Goal: Register for event/course

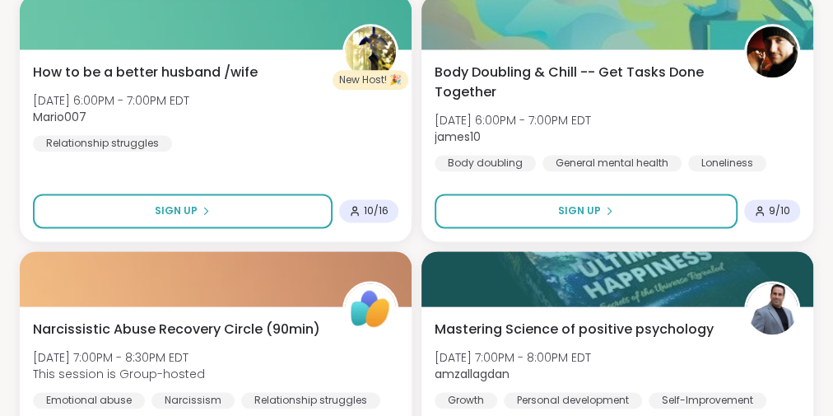
click at [625, 228] on button "Sign Up" at bounding box center [586, 210] width 303 height 35
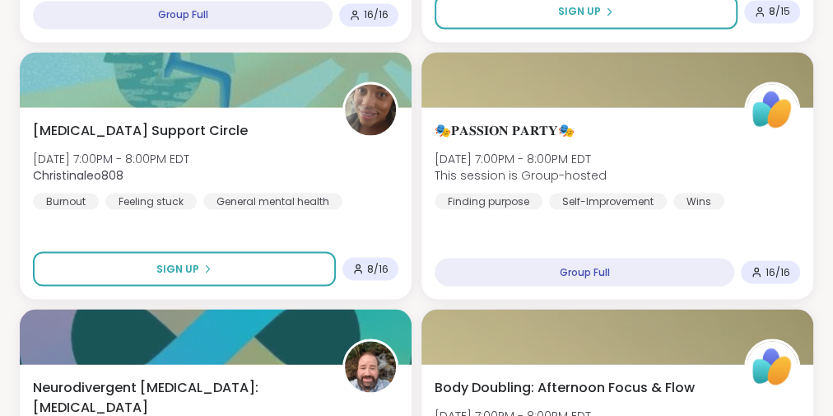
scroll to position [1522, 0]
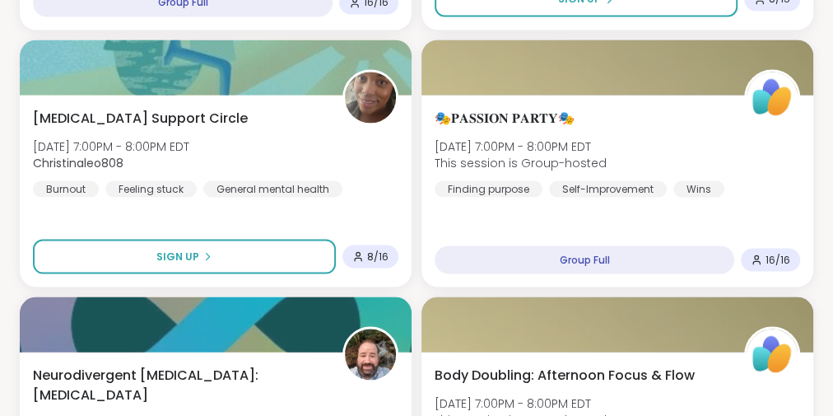
click at [185, 154] on span "Sun, Oct 12 | 7:00PM - 8:00PM EDT" at bounding box center [111, 146] width 156 height 16
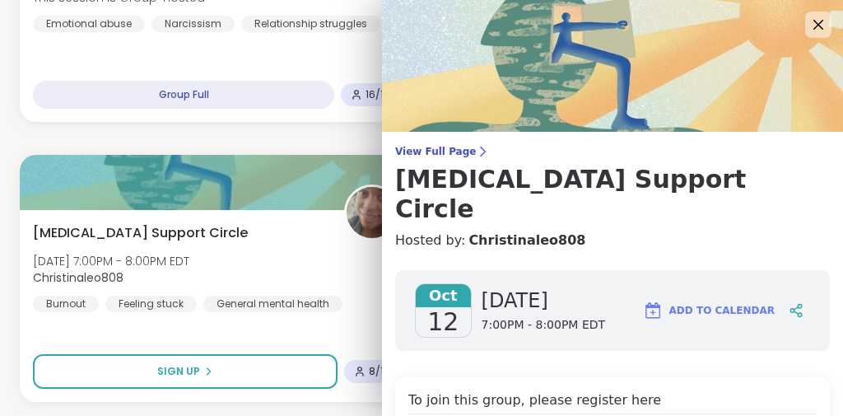
click at [419, 147] on span "View Full Page" at bounding box center [612, 151] width 435 height 13
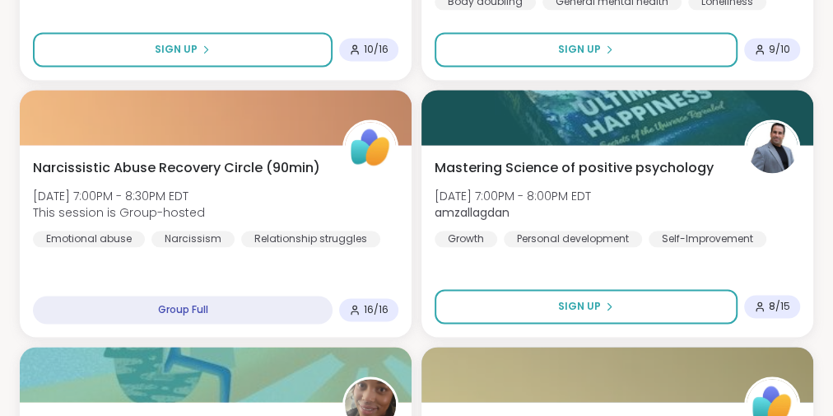
scroll to position [1173, 0]
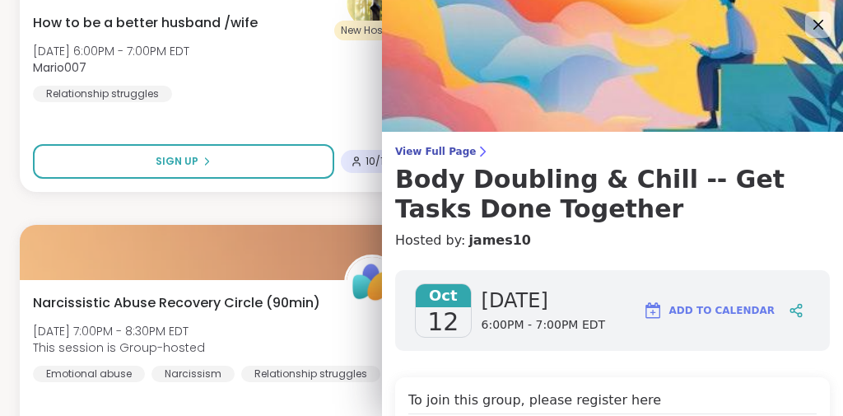
click at [420, 149] on span "View Full Page" at bounding box center [612, 151] width 435 height 13
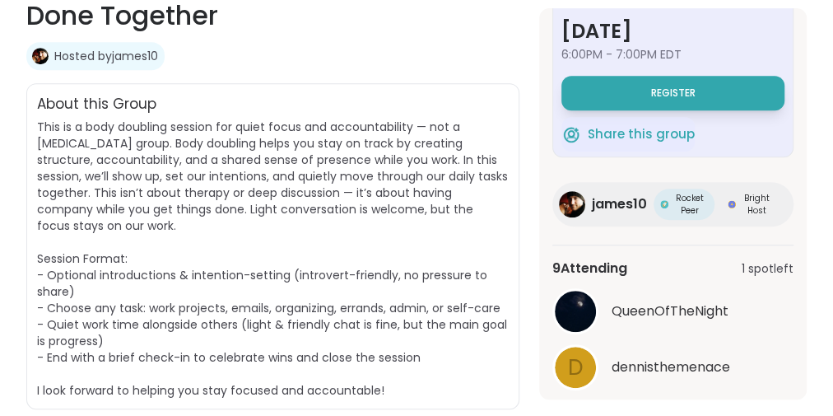
scroll to position [162, 0]
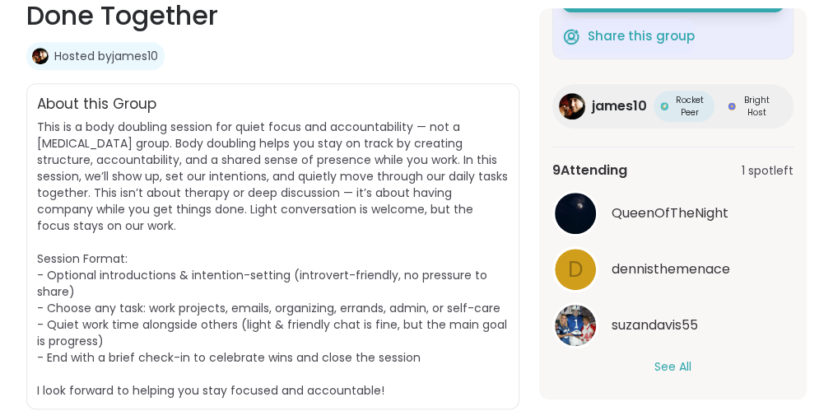
click at [678, 367] on button "See All" at bounding box center [673, 366] width 37 height 17
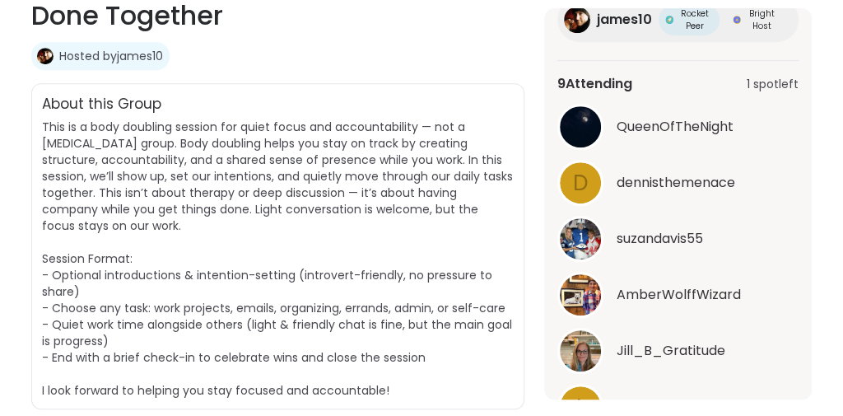
scroll to position [0, 0]
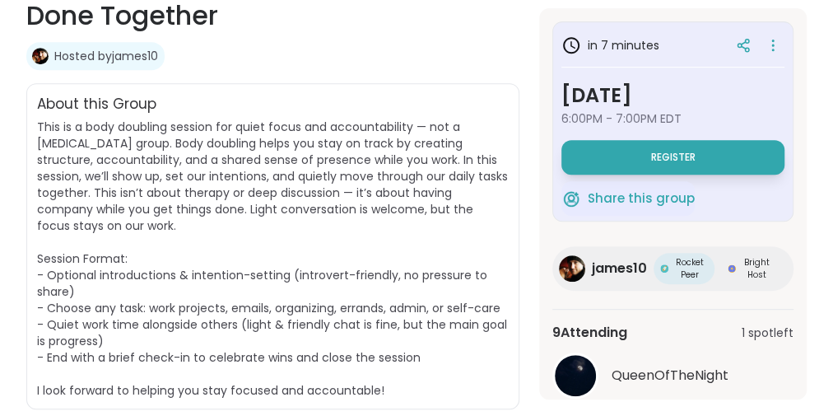
click at [724, 152] on button "Register" at bounding box center [673, 157] width 223 height 35
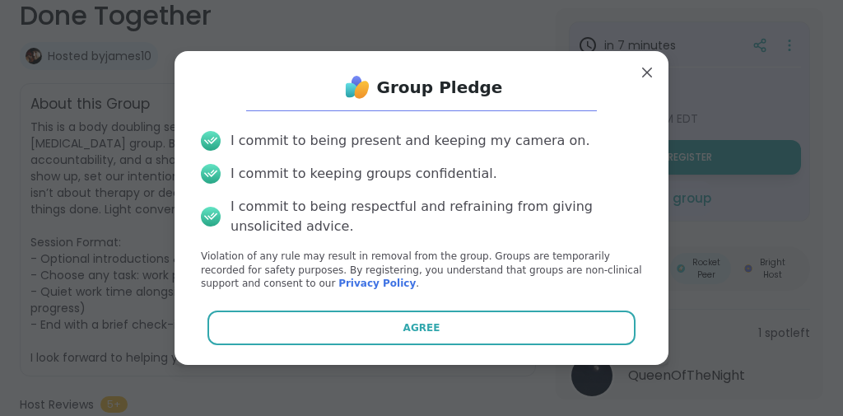
click at [448, 331] on button "Agree" at bounding box center [421, 327] width 429 height 35
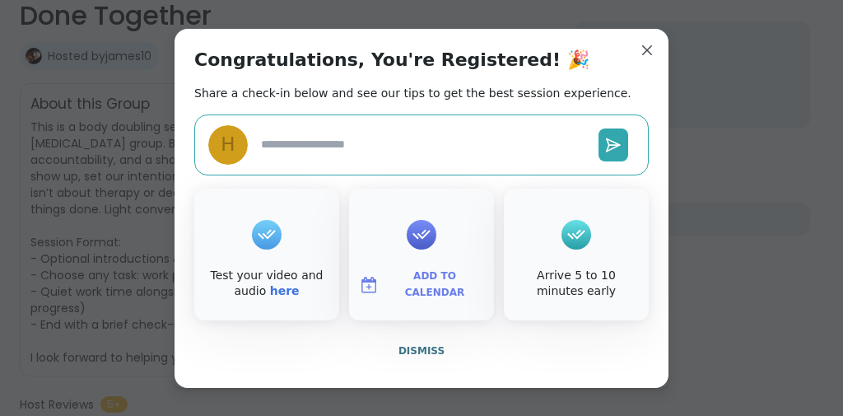
type textarea "*"
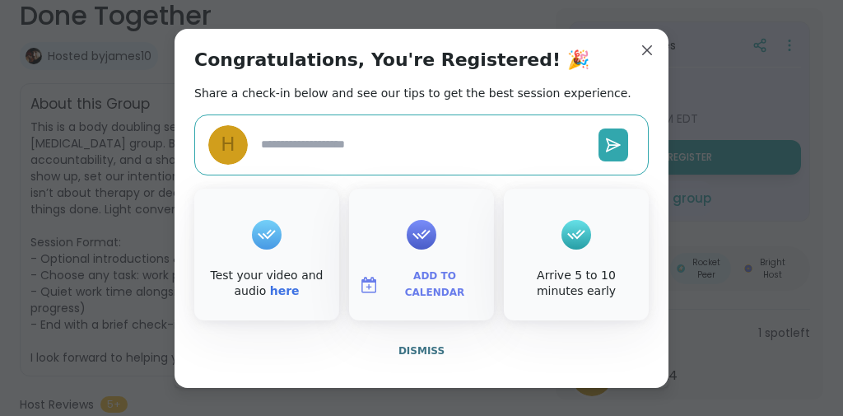
click at [442, 268] on button "Add to Calendar" at bounding box center [421, 285] width 138 height 35
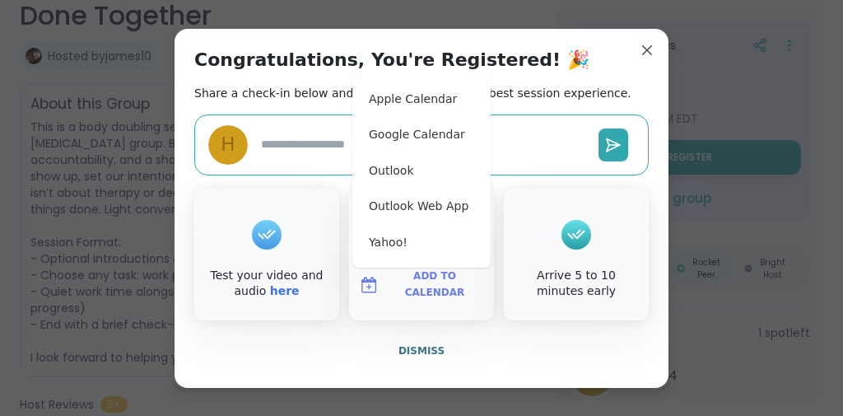
click at [431, 100] on button "Apple Calendar" at bounding box center [421, 100] width 125 height 36
click at [413, 139] on button "Google Calendar" at bounding box center [421, 135] width 125 height 36
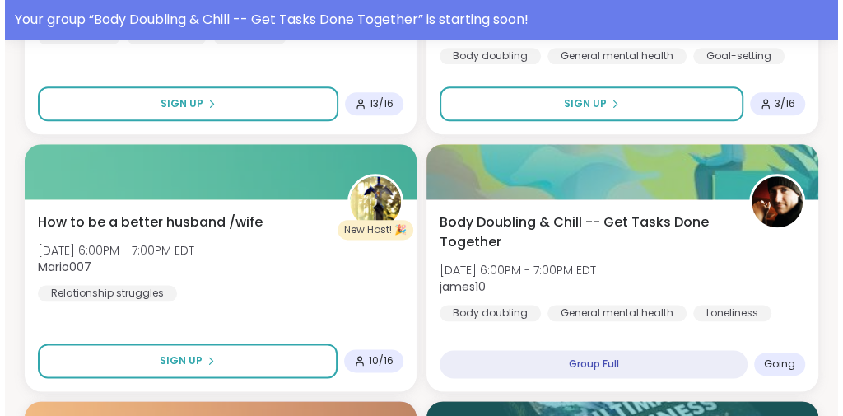
scroll to position [917, 0]
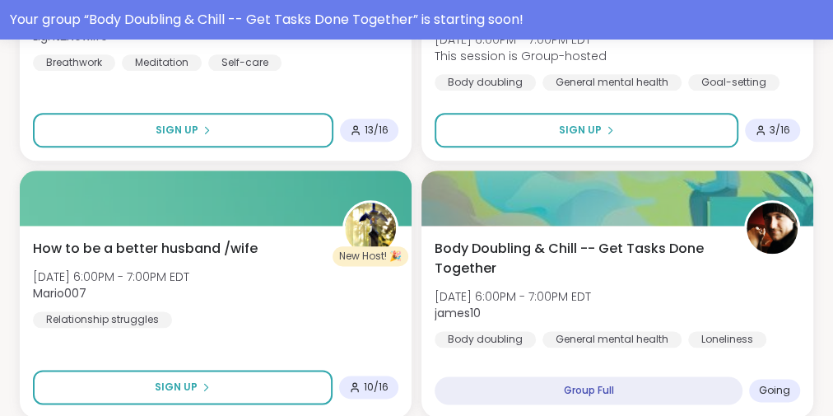
click at [577, 305] on span "[DATE] 6:00PM - 7:00PM EDT" at bounding box center [513, 296] width 156 height 16
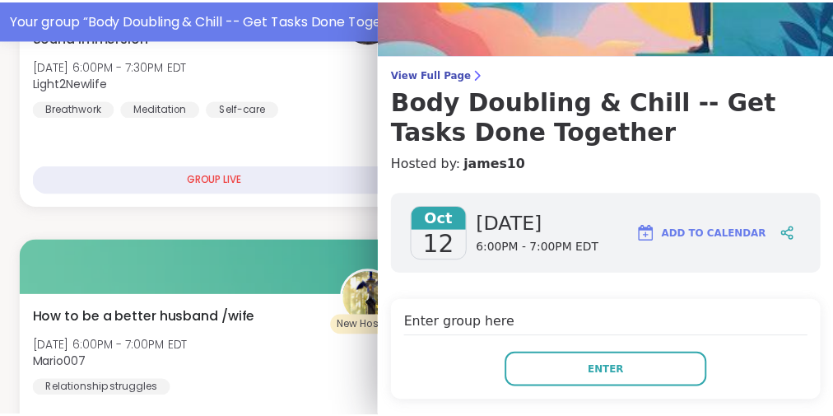
scroll to position [82, 0]
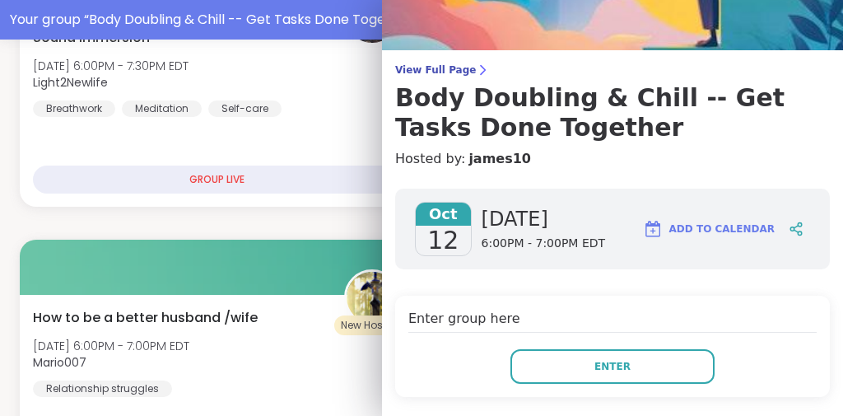
click at [431, 72] on span "View Full Page" at bounding box center [612, 69] width 435 height 13
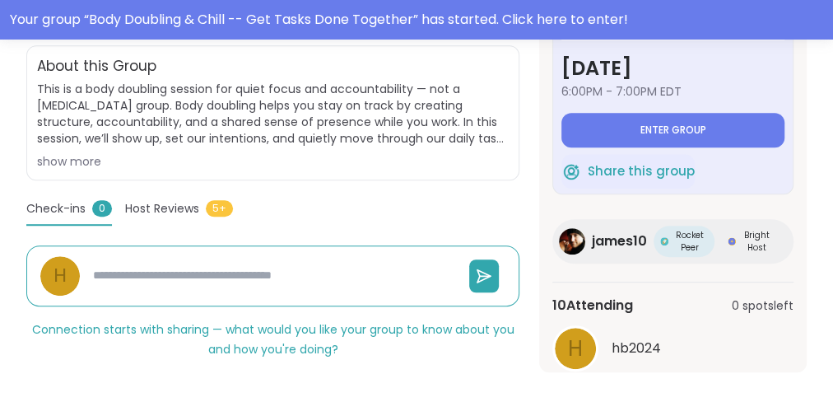
drag, startPoint x: 693, startPoint y: 119, endPoint x: 511, endPoint y: 186, distance: 193.8
click at [511, 186] on section "Loneliness | General mental health | Body doubling Body Doubling & Chill -- Get…" at bounding box center [416, 134] width 833 height 478
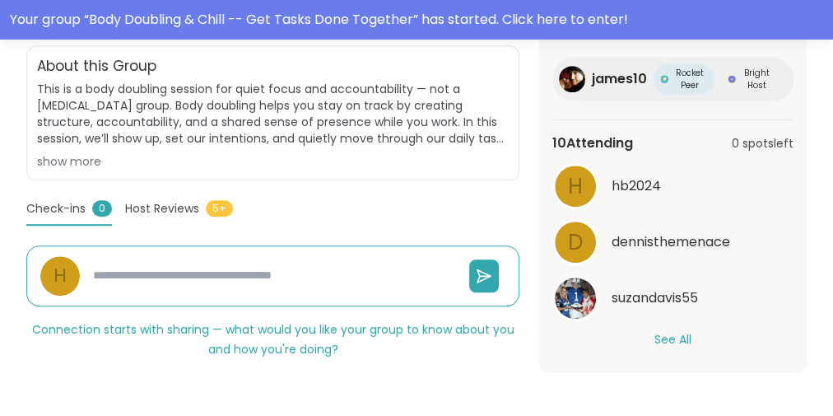
click at [687, 331] on button "See All" at bounding box center [673, 339] width 37 height 17
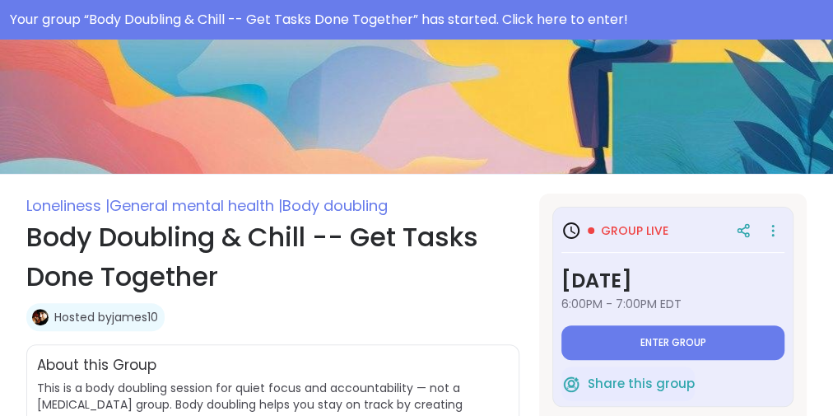
scroll to position [183, 0]
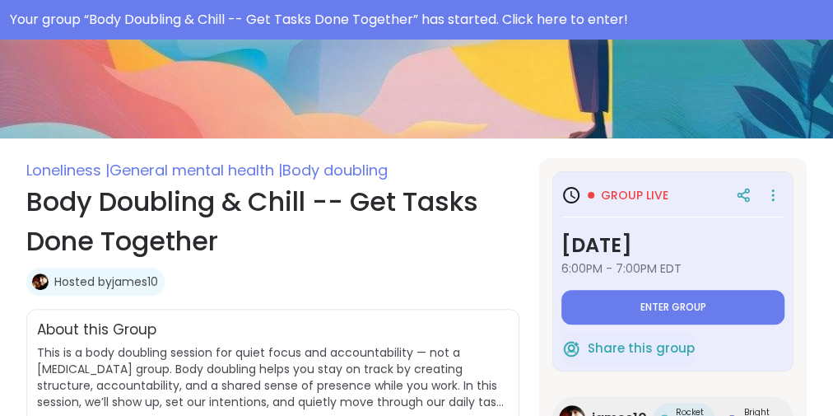
click at [631, 318] on button "Enter group" at bounding box center [673, 307] width 223 height 35
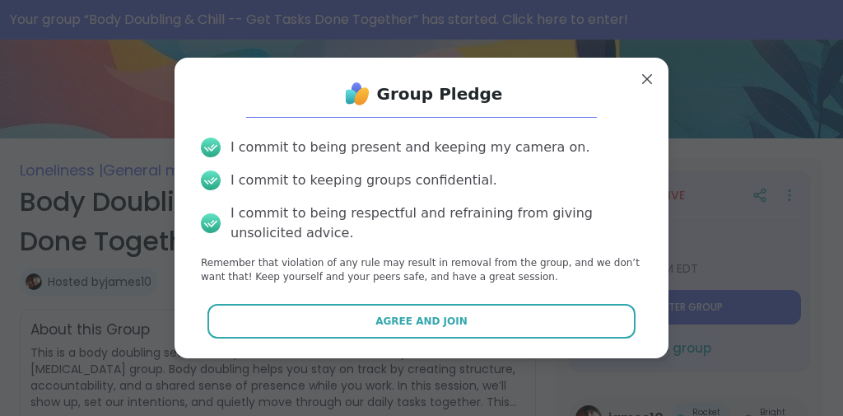
click at [469, 322] on button "Agree and Join" at bounding box center [421, 321] width 429 height 35
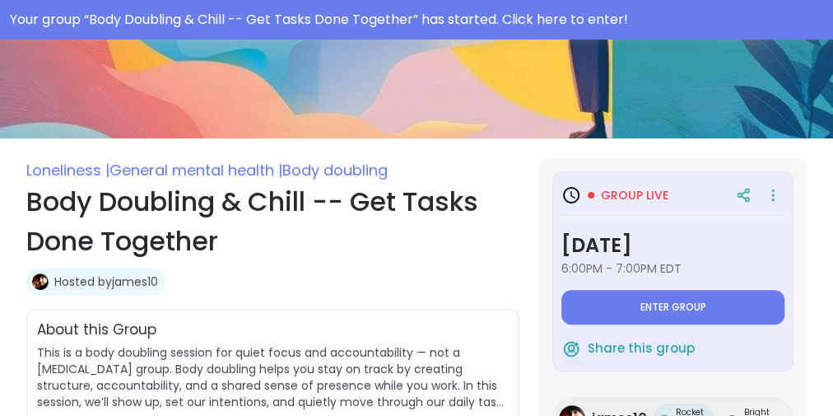
type textarea "*"
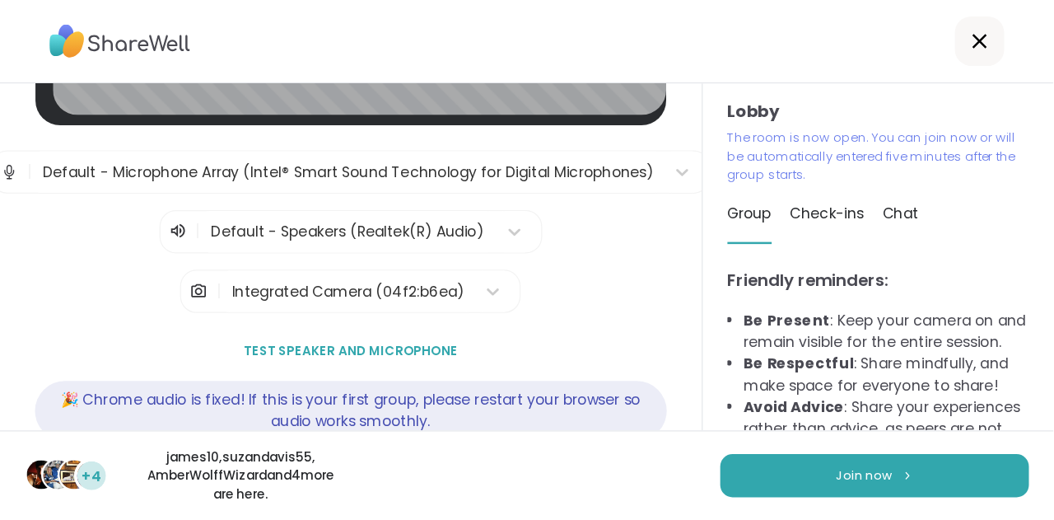
scroll to position [303, 0]
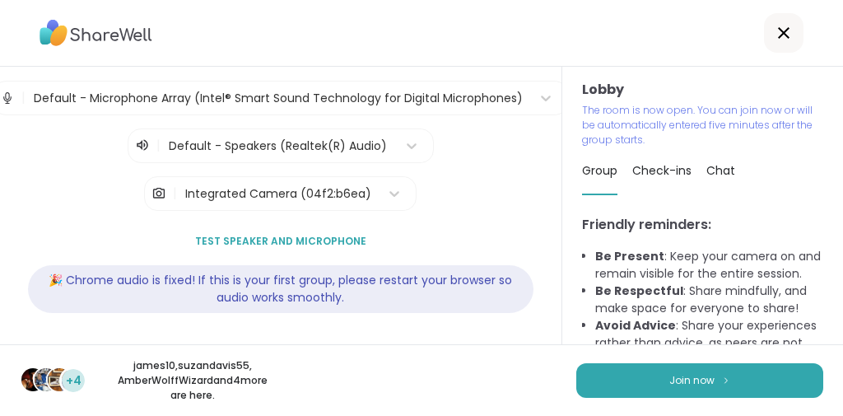
click at [704, 387] on button "Join now" at bounding box center [699, 380] width 247 height 35
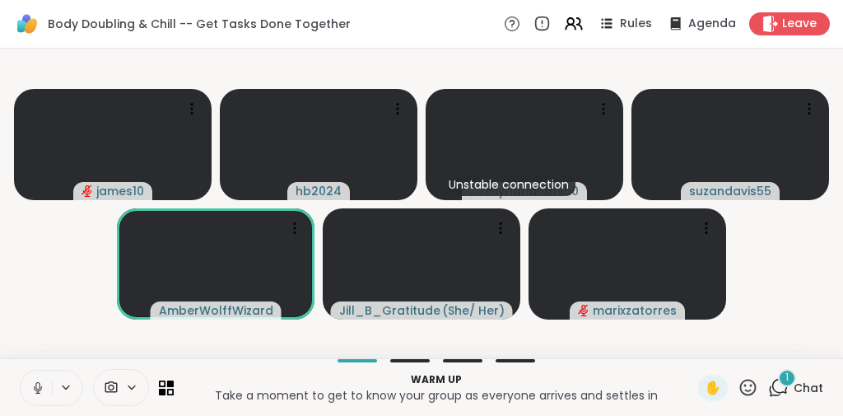
click at [778, 378] on div "1" at bounding box center [787, 378] width 18 height 18
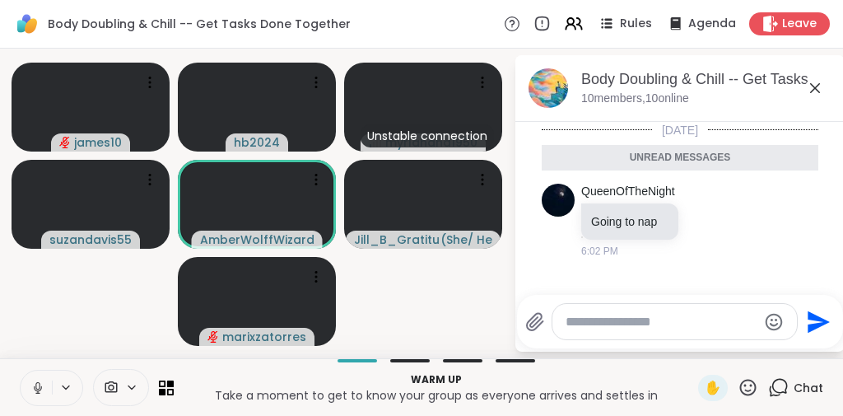
click at [771, 378] on icon at bounding box center [778, 387] width 21 height 21
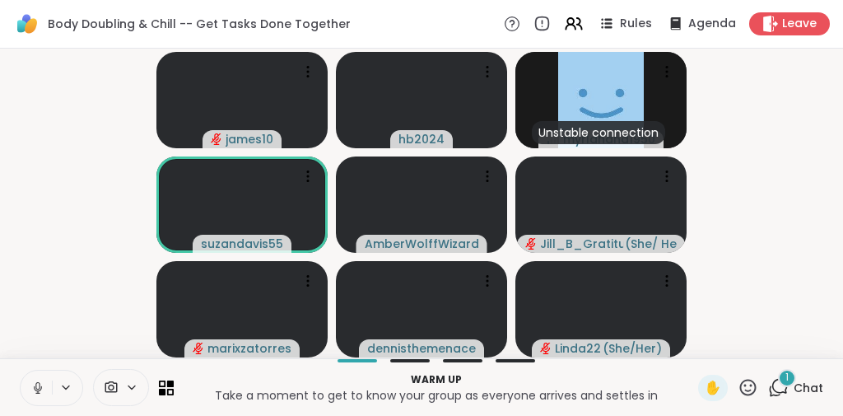
click at [64, 393] on icon at bounding box center [65, 387] width 13 height 14
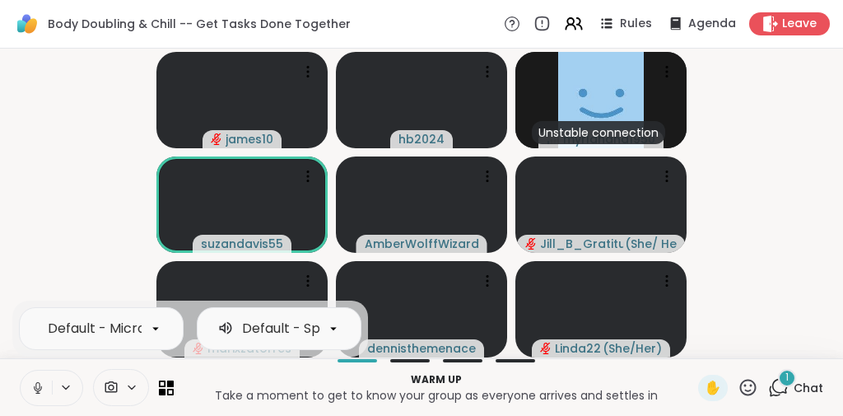
click at [44, 384] on icon at bounding box center [37, 387] width 15 height 15
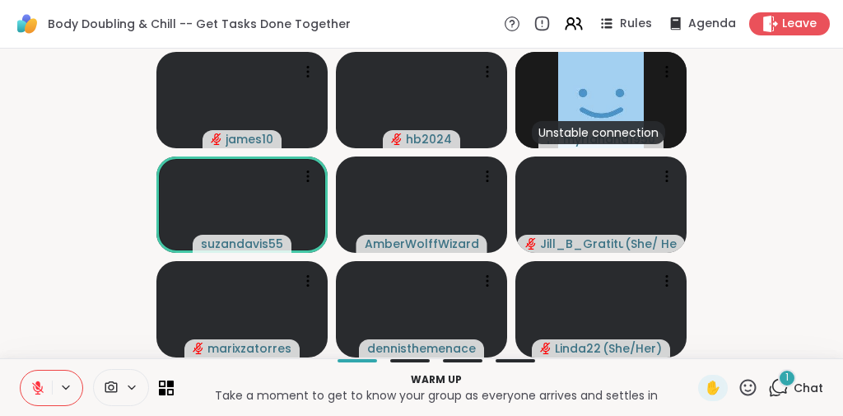
click at [66, 251] on video-player-container "james10 hb2024 Unstable connection myrlahand1950 suzandavis55 AmberWolffWizard …" at bounding box center [421, 203] width 823 height 296
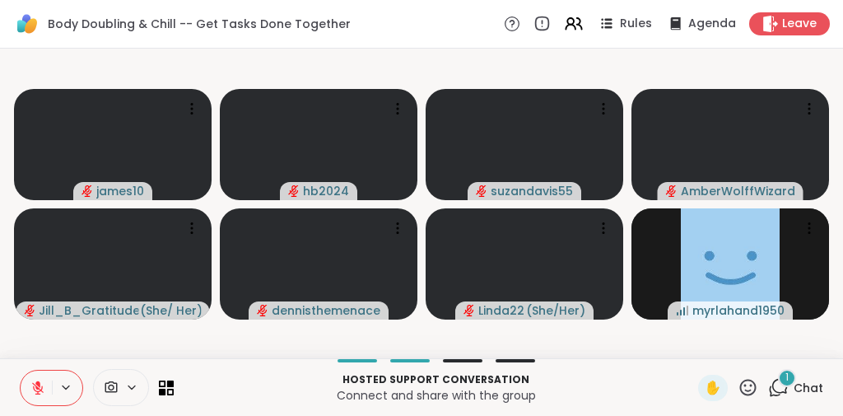
click at [163, 385] on icon at bounding box center [162, 383] width 7 height 7
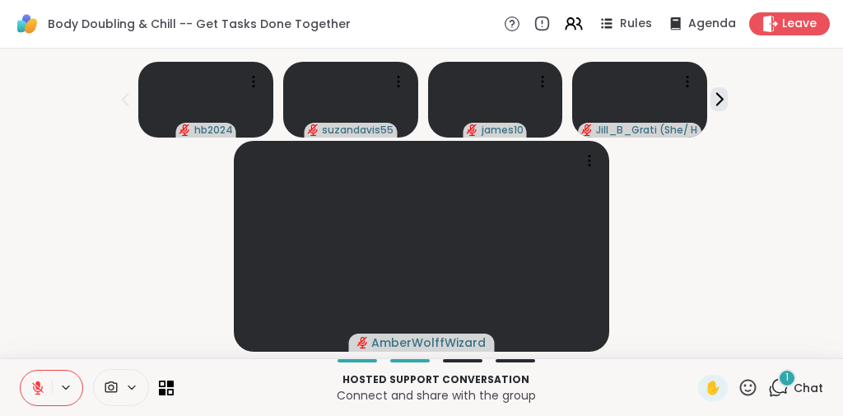
click at [163, 385] on icon at bounding box center [162, 383] width 7 height 7
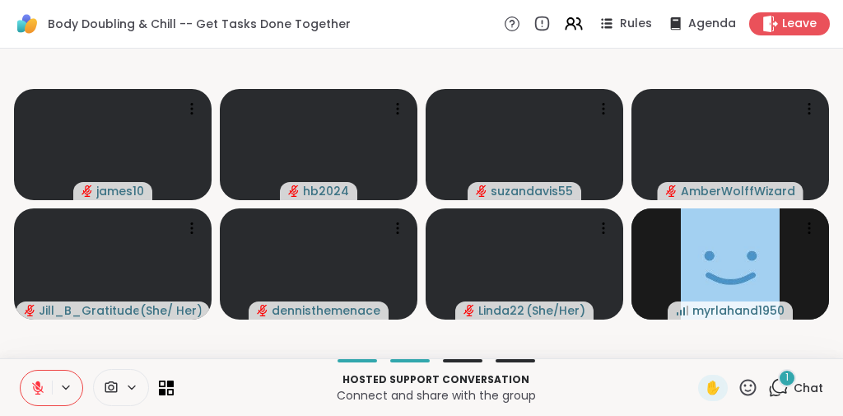
click at [163, 385] on icon at bounding box center [162, 383] width 7 height 7
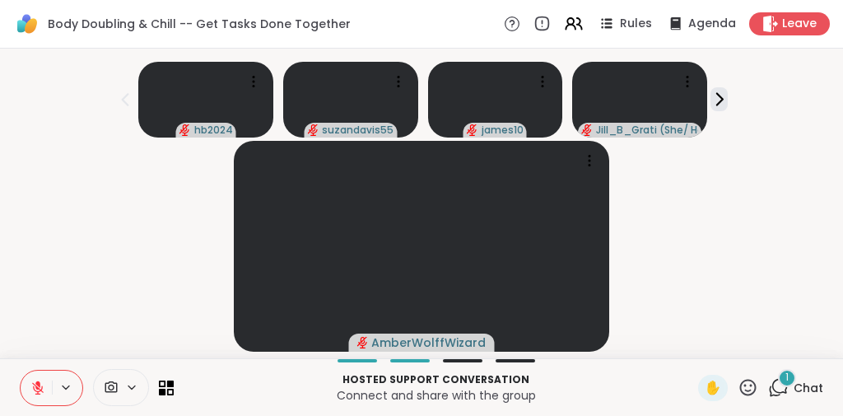
click at [722, 102] on div "hb2024 suzandavis55 james10 Jill_B_Gratitude ( She/ Her )" at bounding box center [421, 96] width 823 height 82
click at [716, 103] on icon at bounding box center [719, 99] width 17 height 17
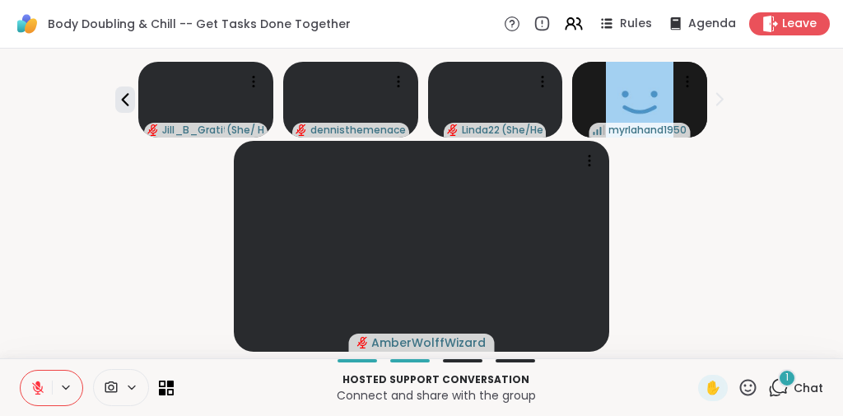
click at [716, 103] on icon at bounding box center [719, 99] width 17 height 17
click at [161, 388] on icon at bounding box center [166, 387] width 15 height 15
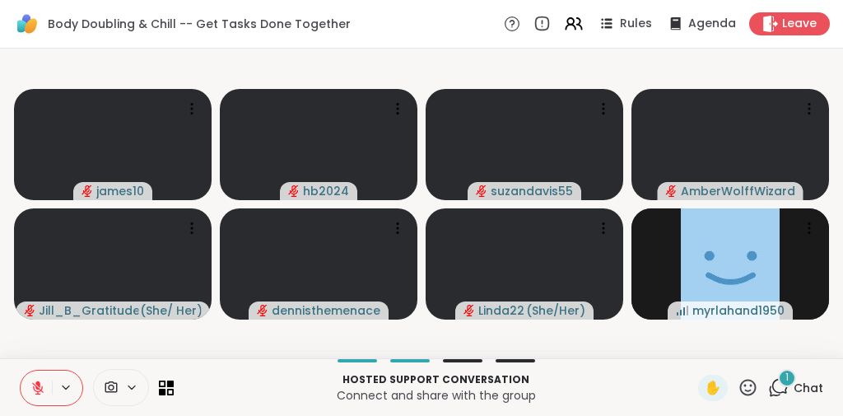
click at [129, 380] on icon at bounding box center [131, 387] width 13 height 14
click at [232, 382] on p "Hosted support conversation" at bounding box center [436, 379] width 505 height 15
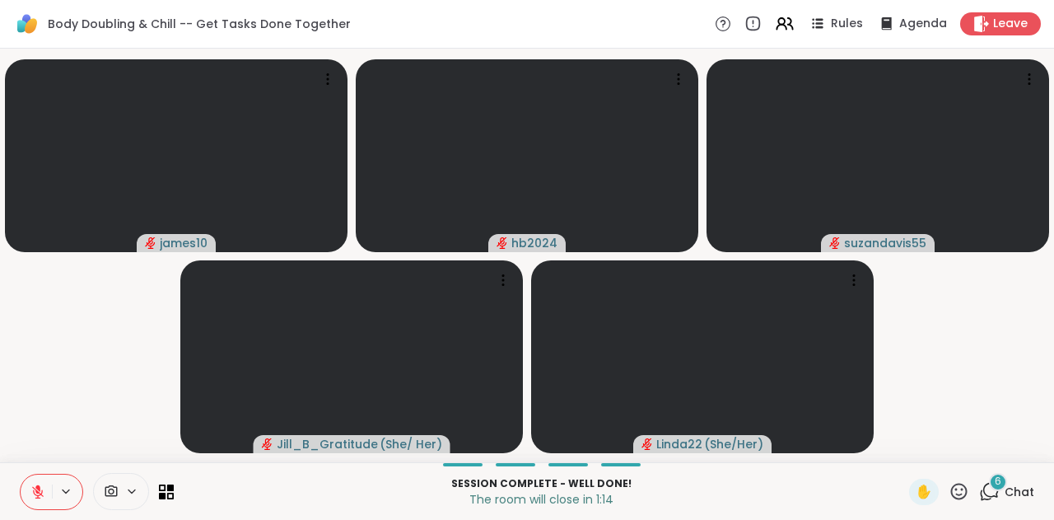
click at [832, 23] on span "Leave" at bounding box center [1010, 24] width 35 height 16
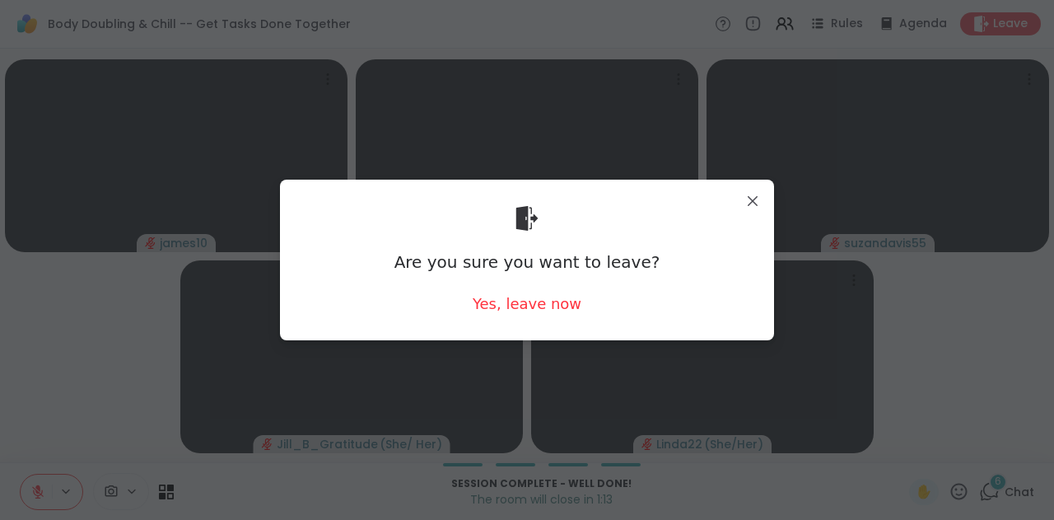
click at [539, 301] on div "Yes, leave now" at bounding box center [527, 303] width 109 height 21
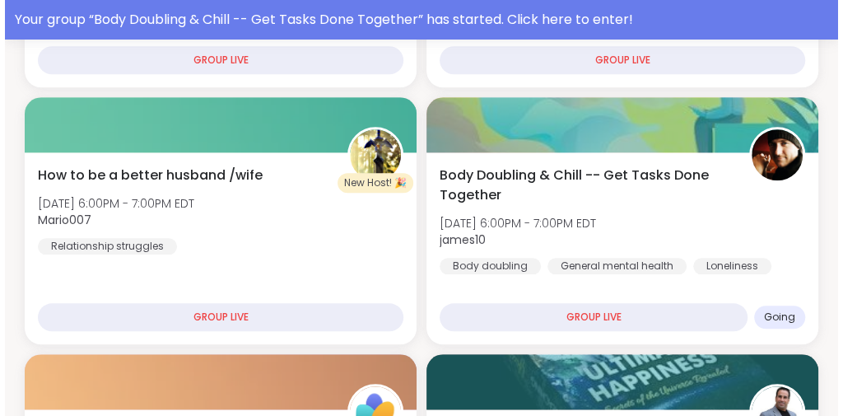
scroll to position [764, 0]
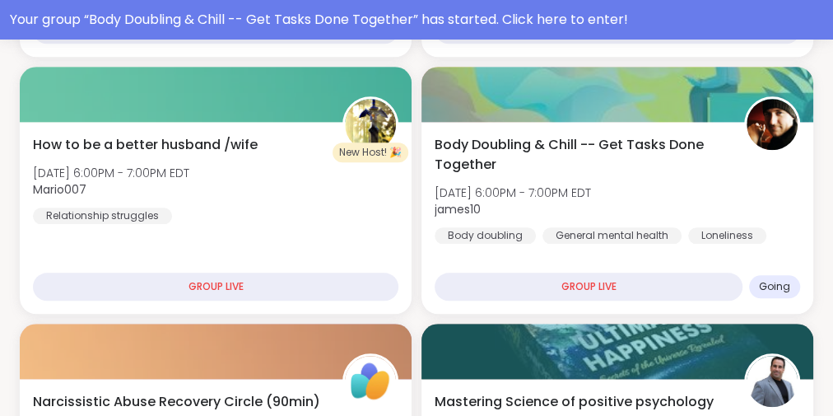
click at [581, 201] on span "[DATE] 6:00PM - 7:00PM EDT" at bounding box center [513, 192] width 156 height 16
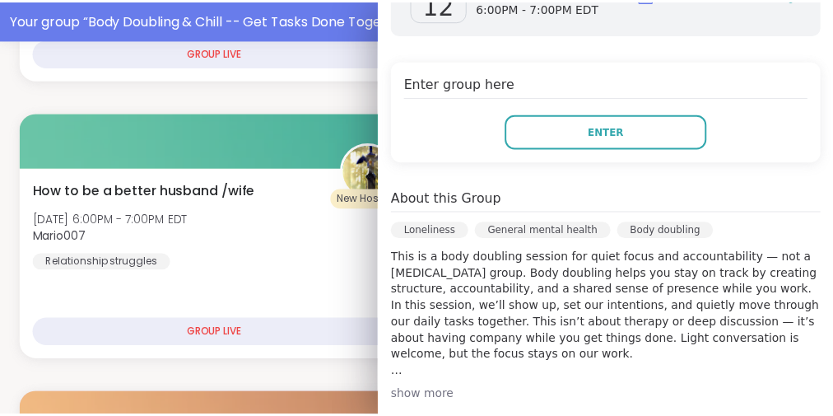
scroll to position [66, 0]
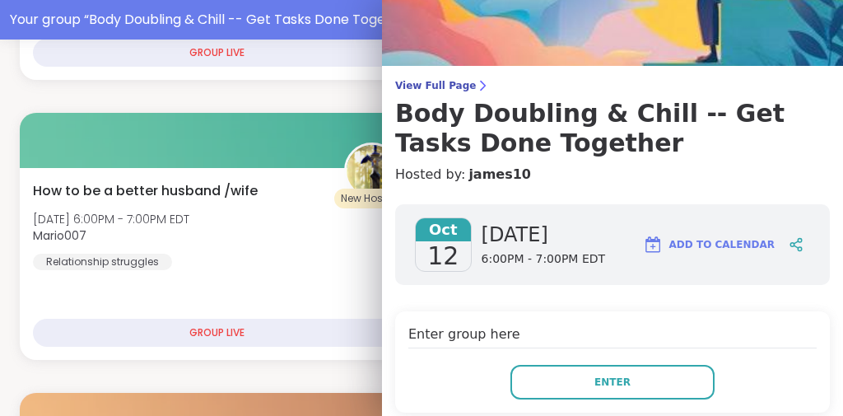
click at [476, 81] on icon at bounding box center [482, 85] width 13 height 13
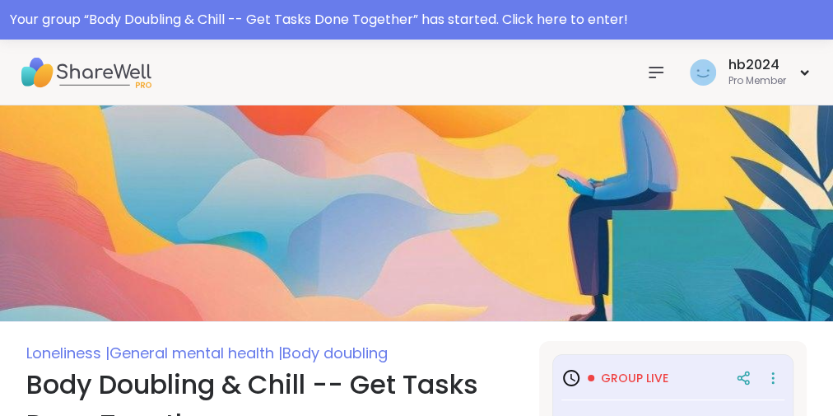
scroll to position [446, 0]
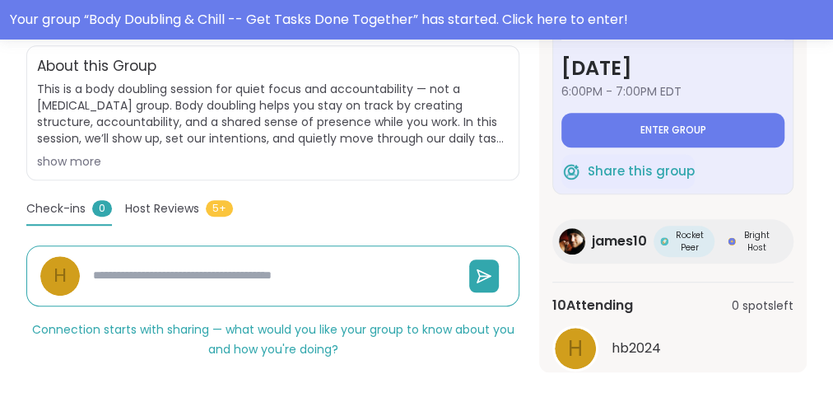
click at [57, 161] on div "show more" at bounding box center [273, 161] width 472 height 16
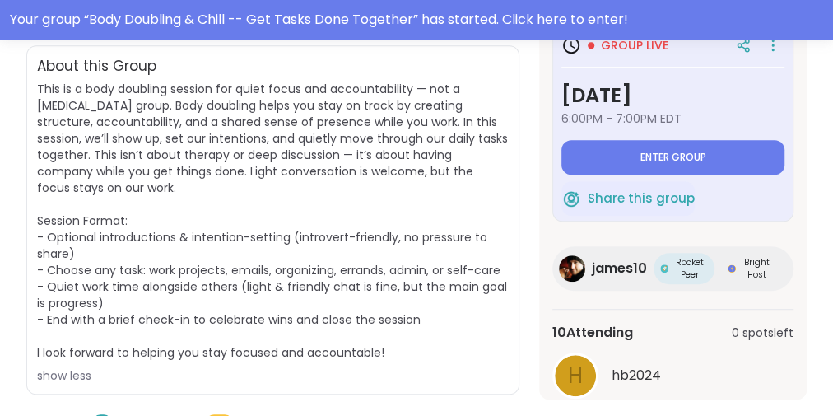
type textarea "*"
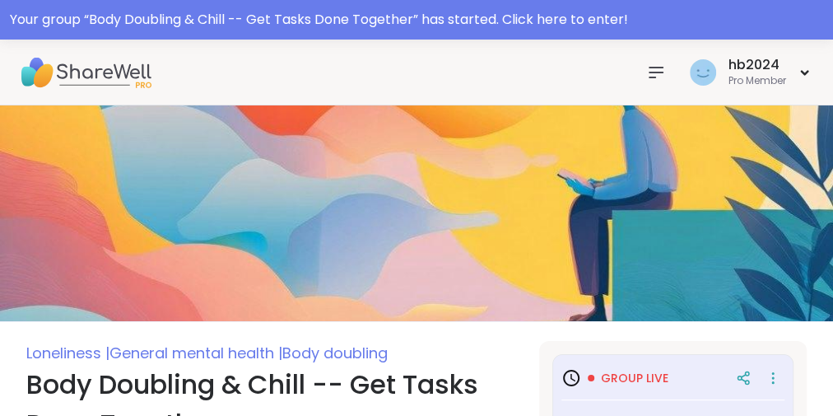
click at [65, 71] on img at bounding box center [86, 73] width 132 height 58
type textarea "*"
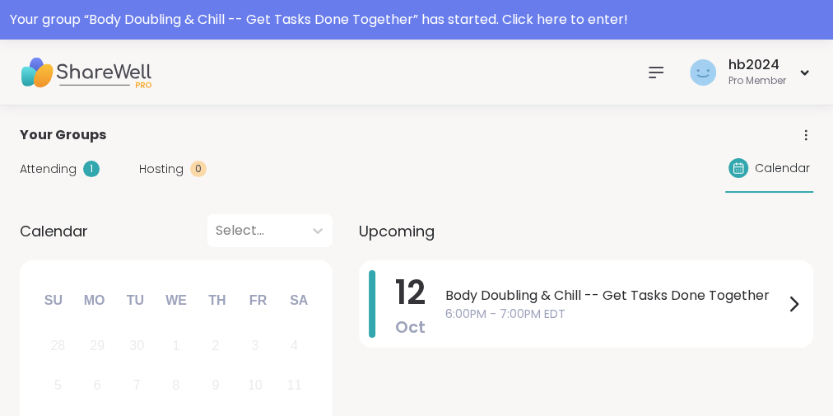
click at [31, 71] on img at bounding box center [86, 73] width 132 height 58
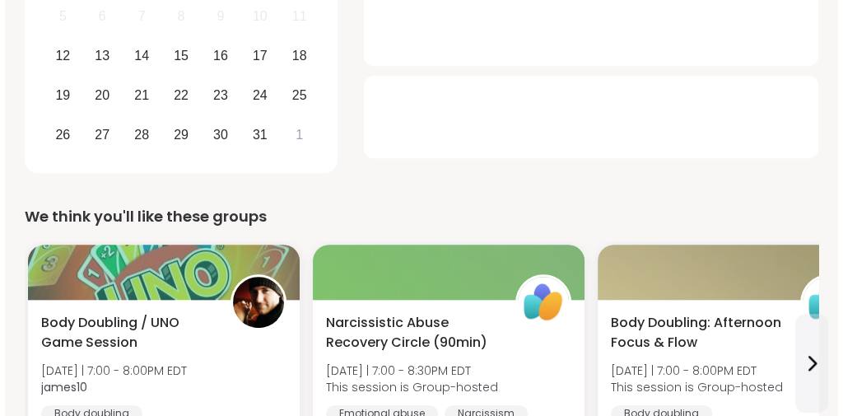
scroll to position [527, 0]
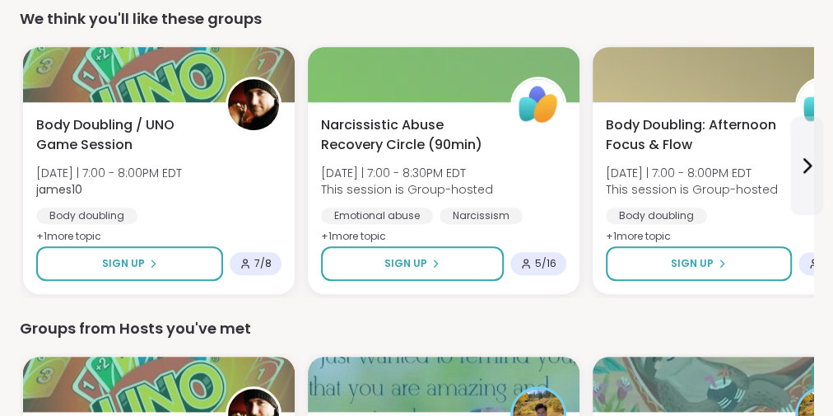
click at [181, 203] on div "Body Doubling / UNO Game Session Sun 10/12 | 7:00 - 8:00PM EDT james10 Body dou…" at bounding box center [158, 181] width 245 height 132
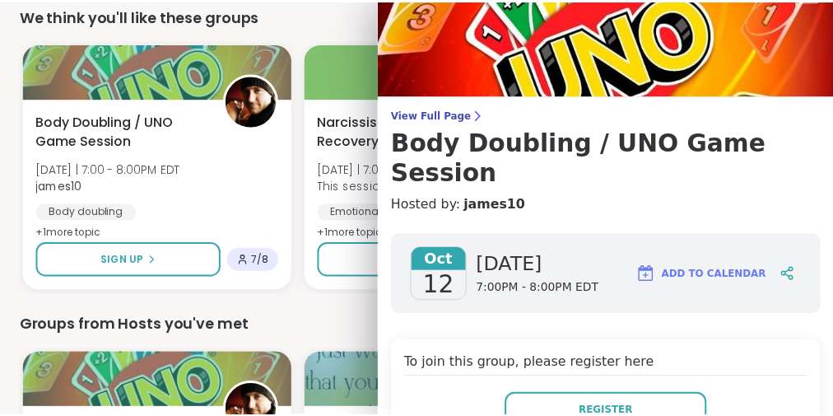
scroll to position [0, 0]
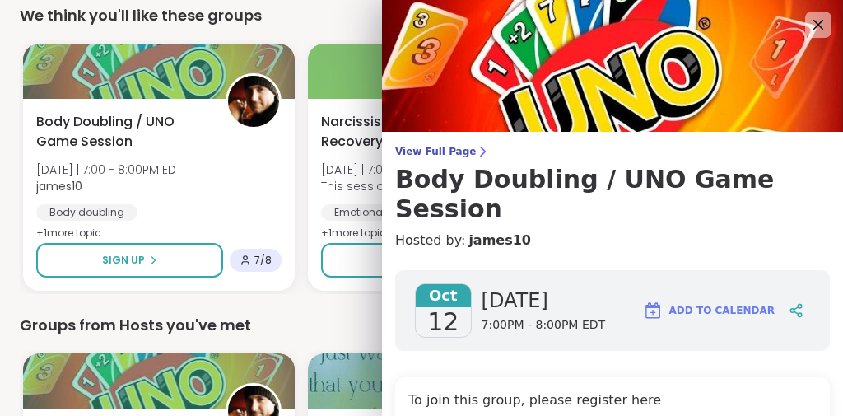
click at [804, 10] on img at bounding box center [612, 66] width 461 height 132
click at [809, 27] on icon at bounding box center [819, 25] width 20 height 20
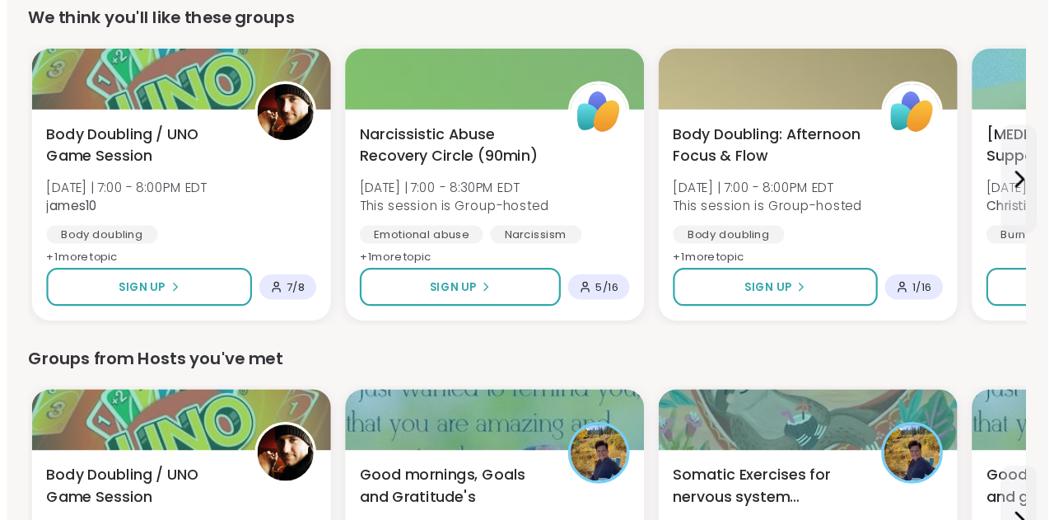
scroll to position [527, 0]
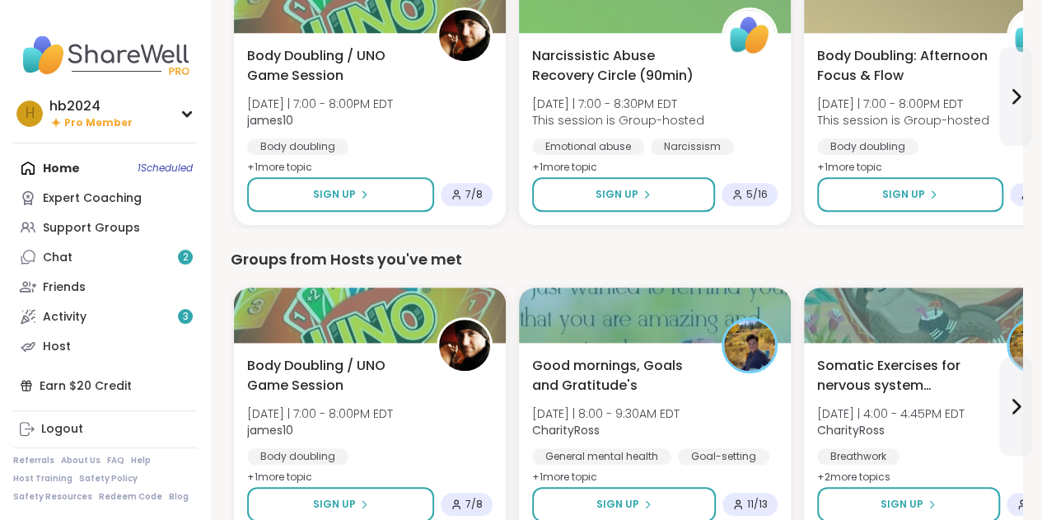
click at [832, 119] on span "This session is Group-hosted" at bounding box center [903, 120] width 172 height 16
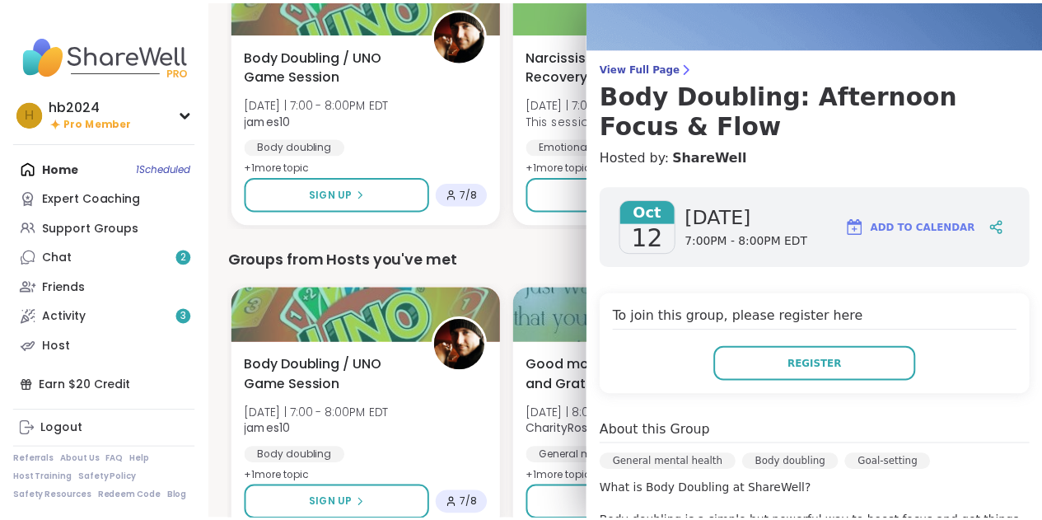
scroll to position [0, 0]
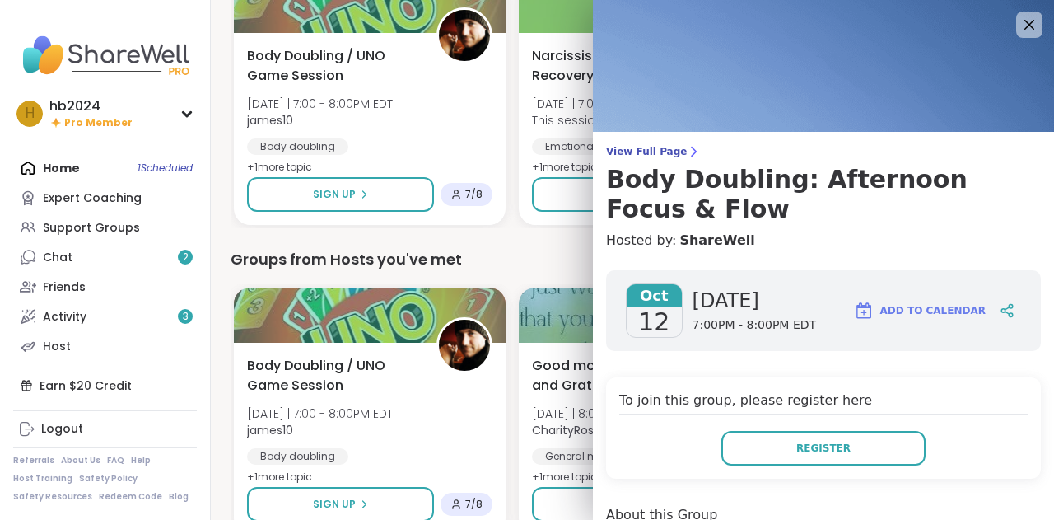
click at [832, 29] on icon at bounding box center [1029, 25] width 20 height 20
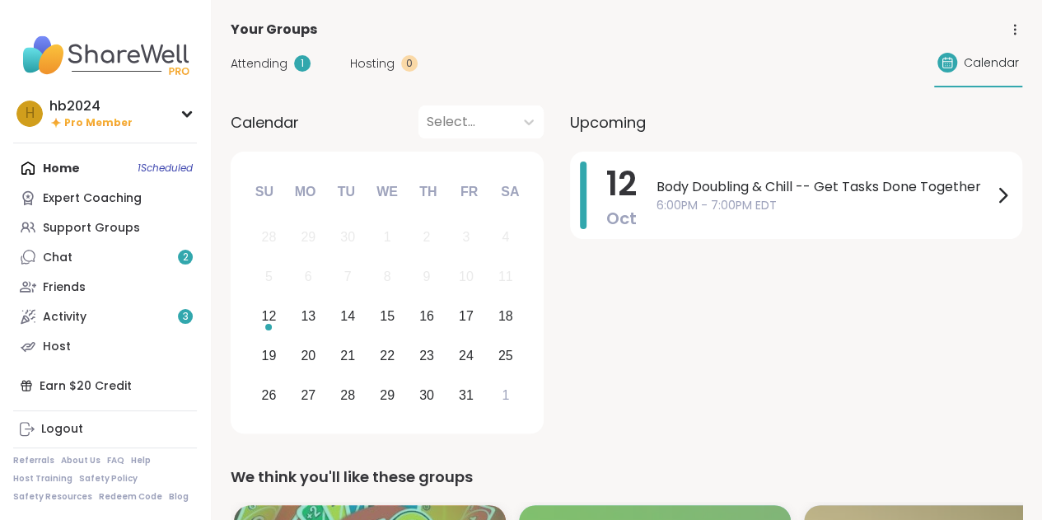
click at [241, 56] on span "Attending" at bounding box center [259, 63] width 57 height 17
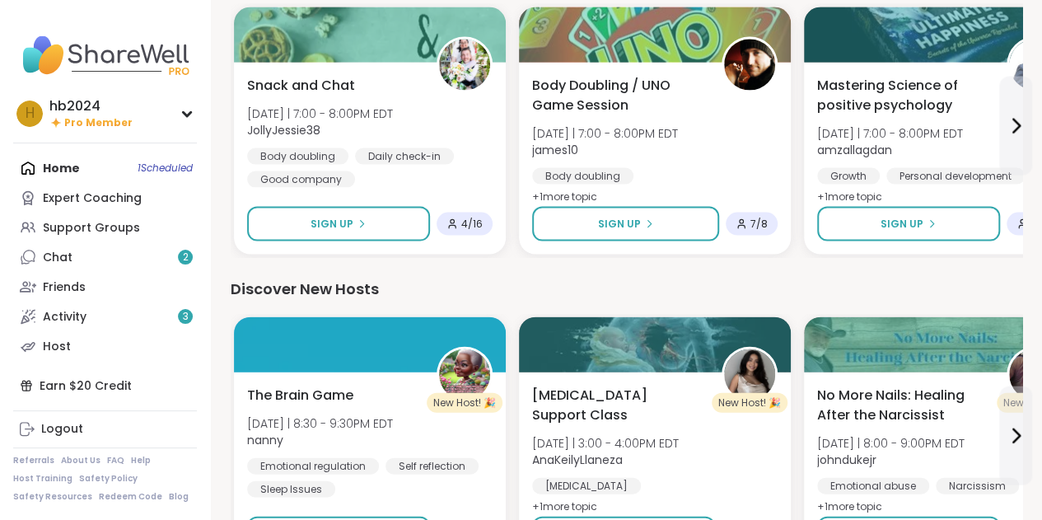
scroll to position [2075, 0]
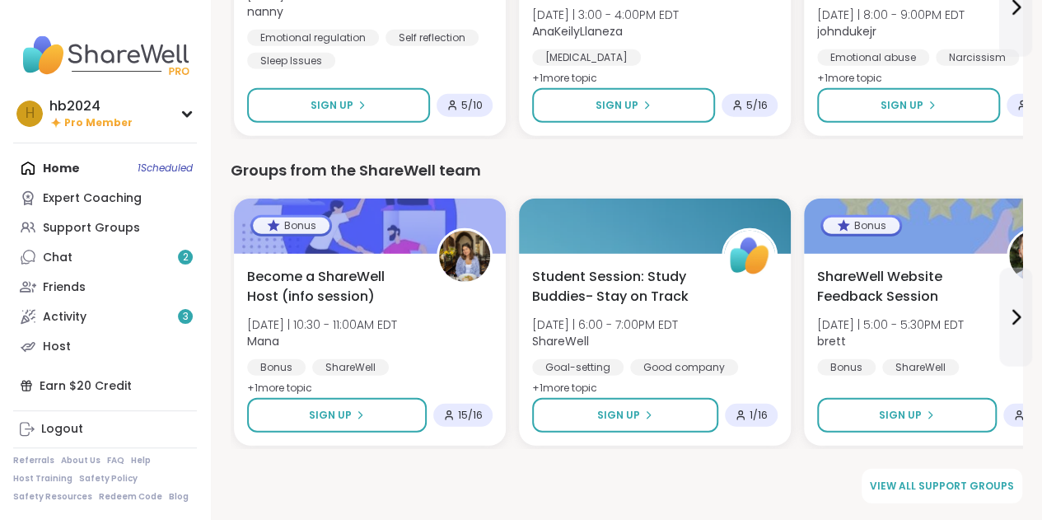
click at [56, 172] on div "Home 1 Scheduled Expert Coaching Support Groups Chat 2 Friends Activity 3 Host" at bounding box center [105, 256] width 184 height 207
click at [84, 315] on div "Activity 3" at bounding box center [65, 317] width 44 height 16
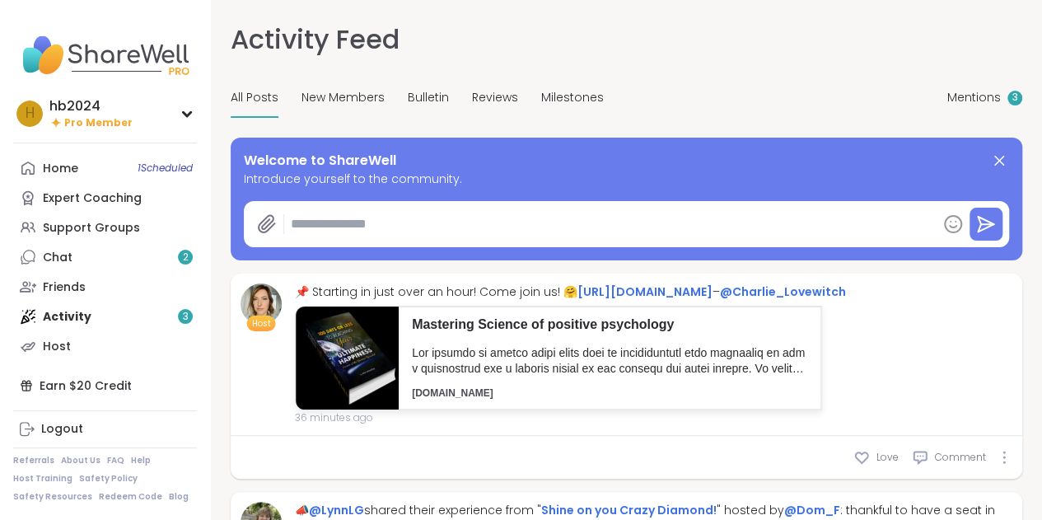
click at [81, 58] on img at bounding box center [105, 55] width 184 height 58
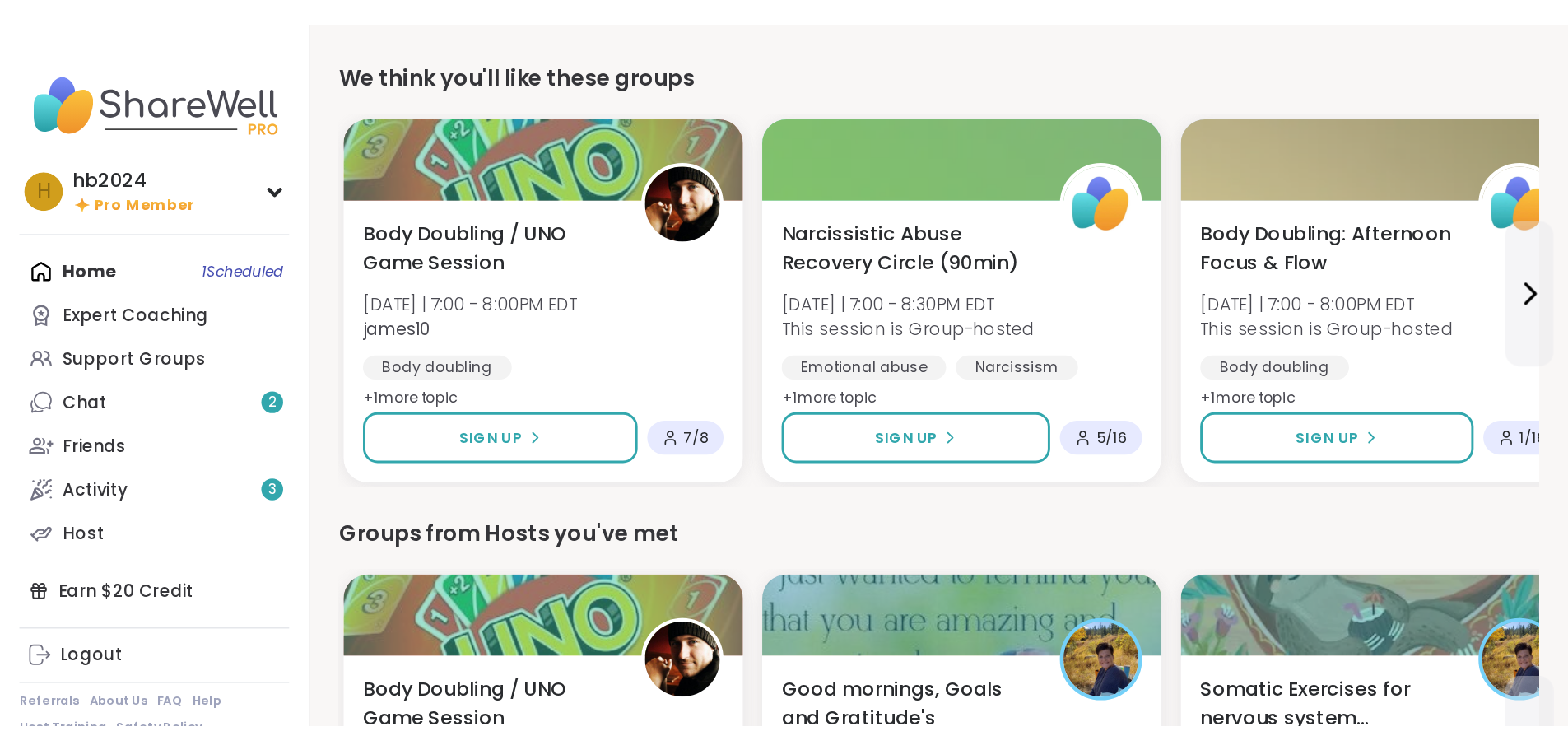
scroll to position [412, 0]
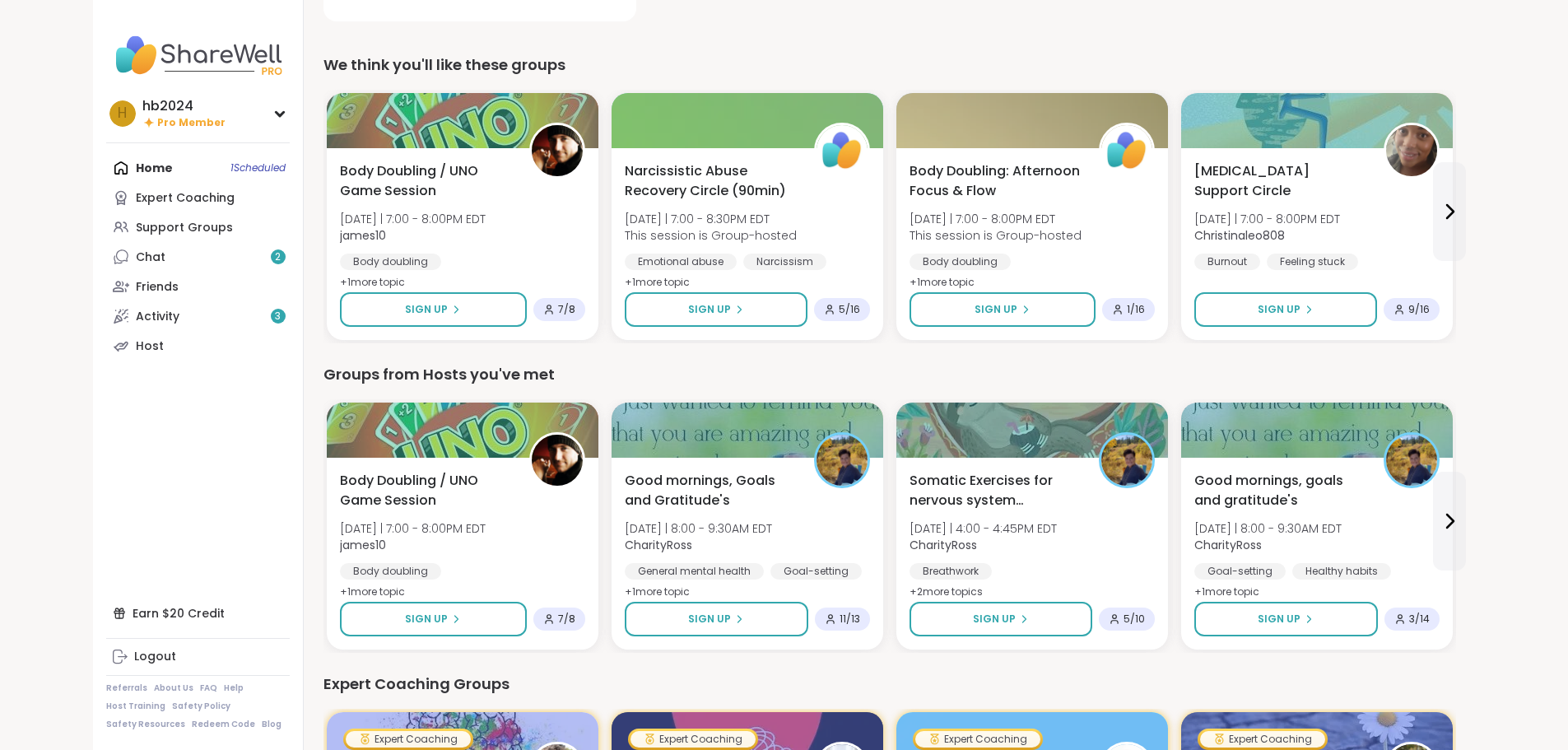
click at [136, 220] on div "Support Groups" at bounding box center [184, 228] width 97 height 16
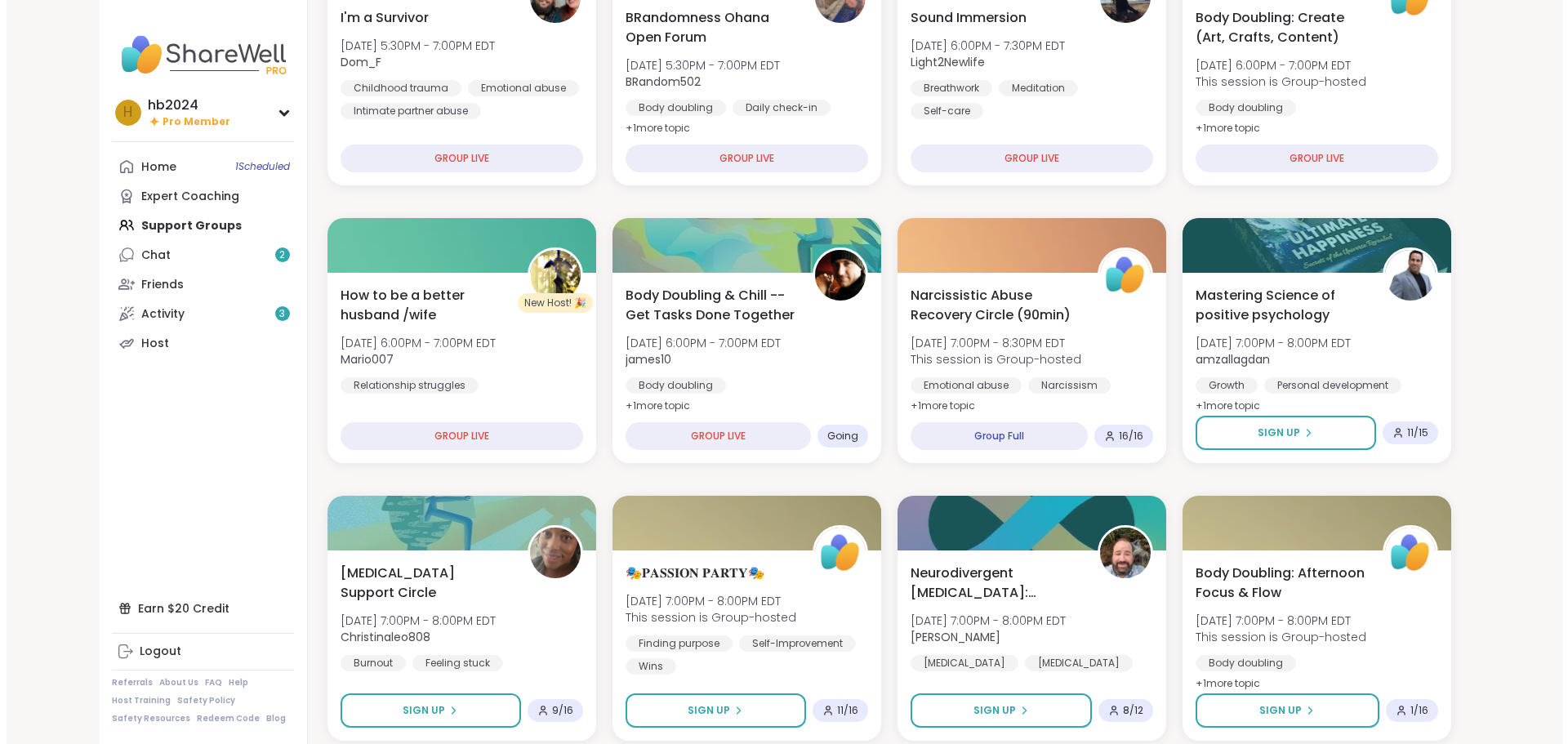
scroll to position [326, 0]
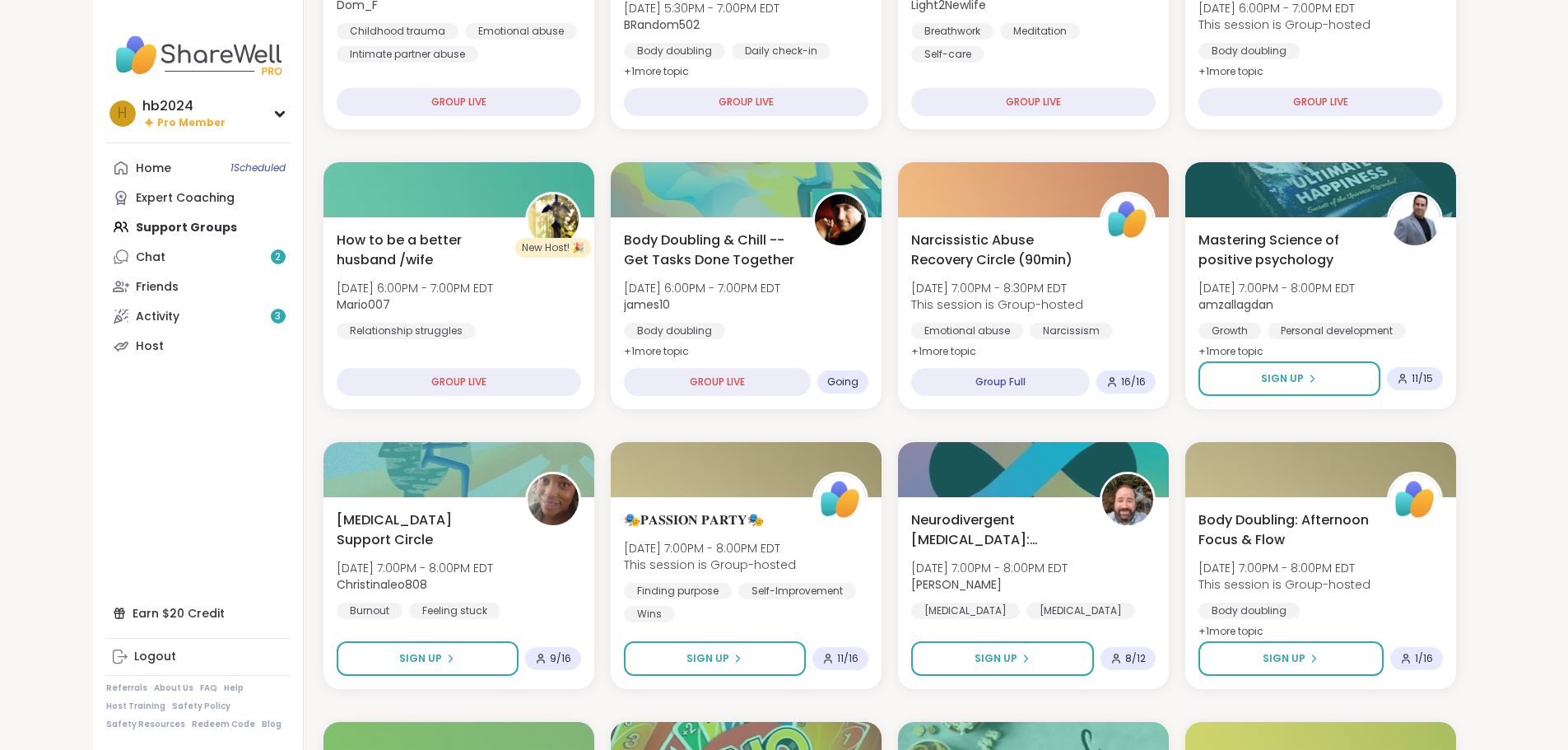
click at [831, 290] on span "[DATE] 7:00PM - 8:00PM EDT" at bounding box center [1276, 288] width 156 height 16
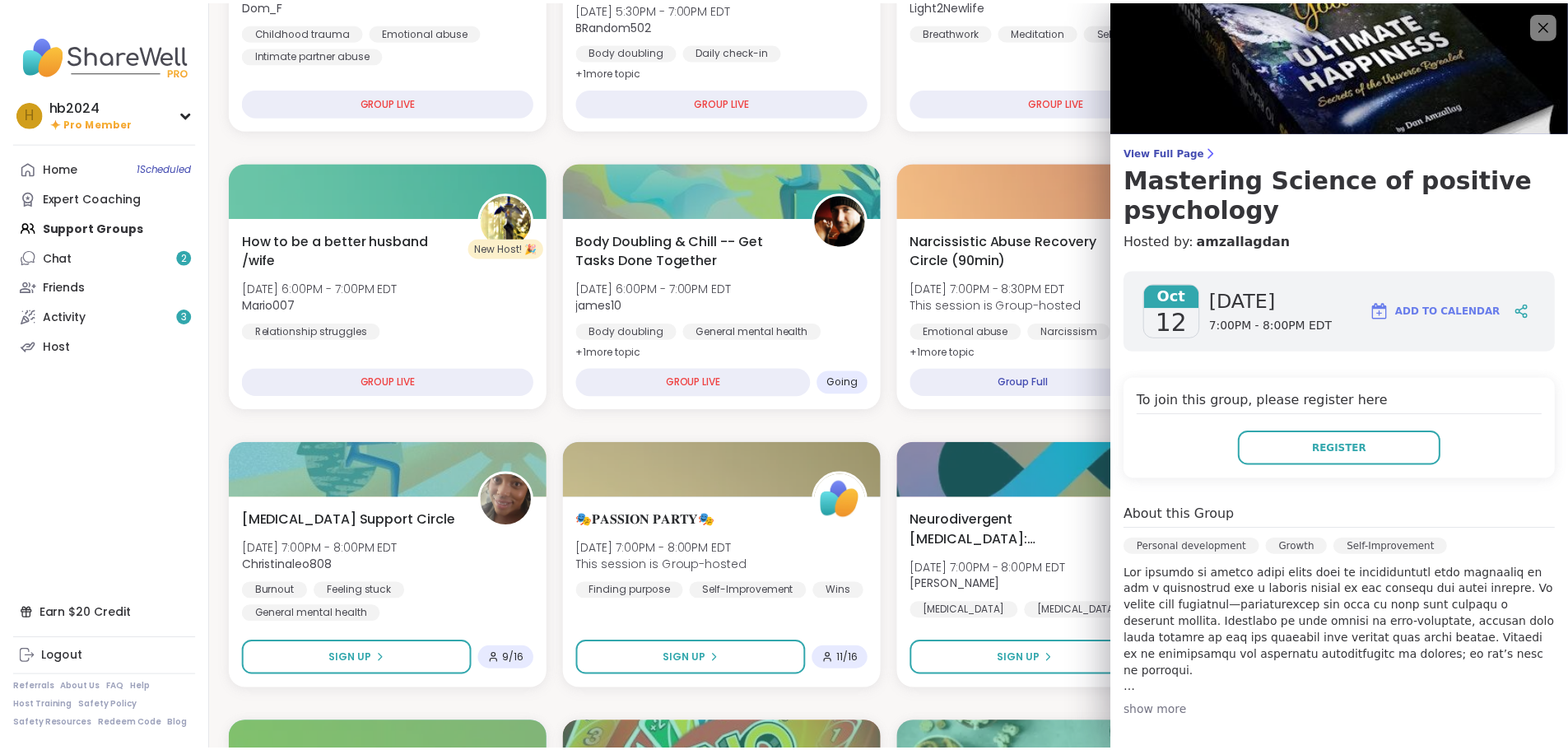
scroll to position [82, 0]
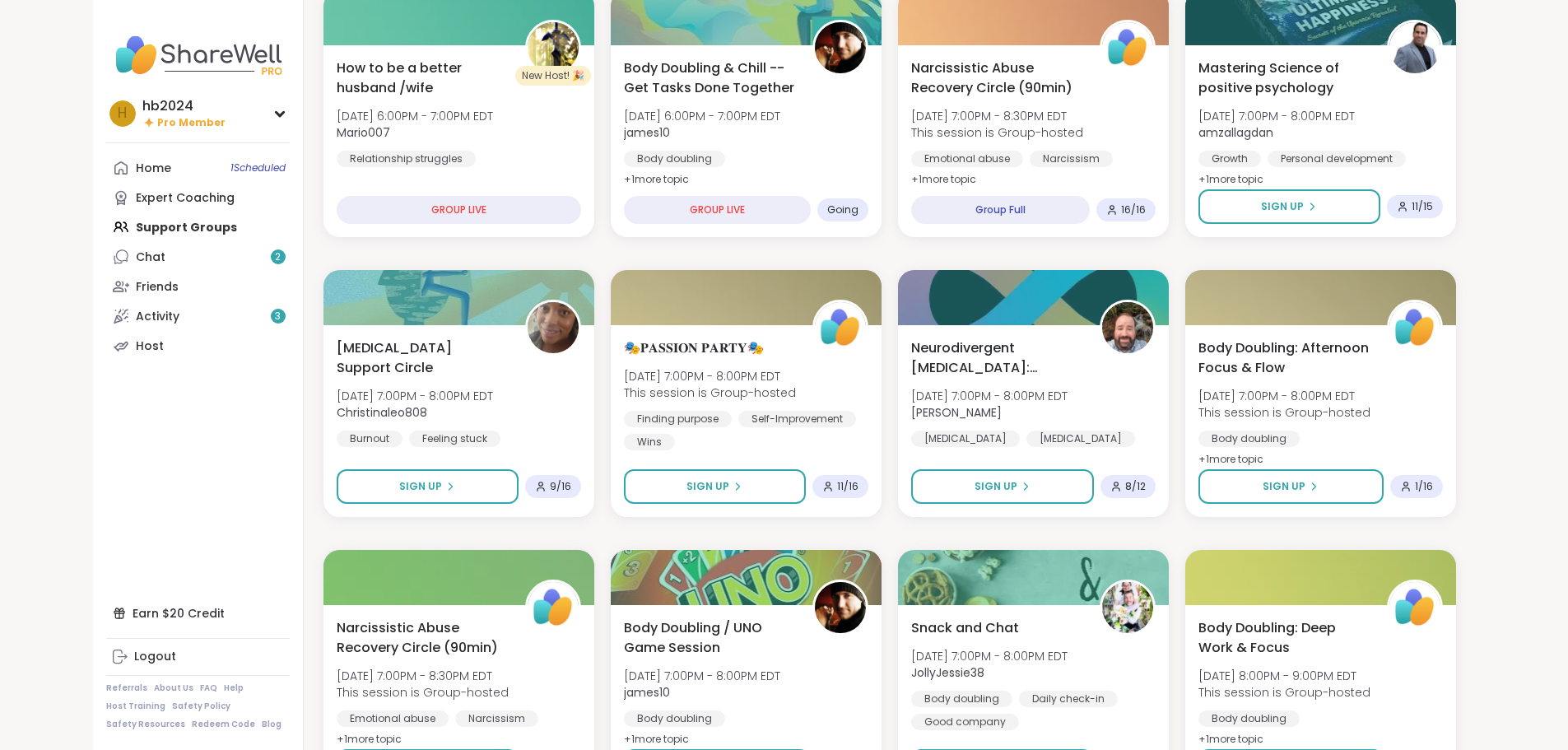
scroll to position [494, 0]
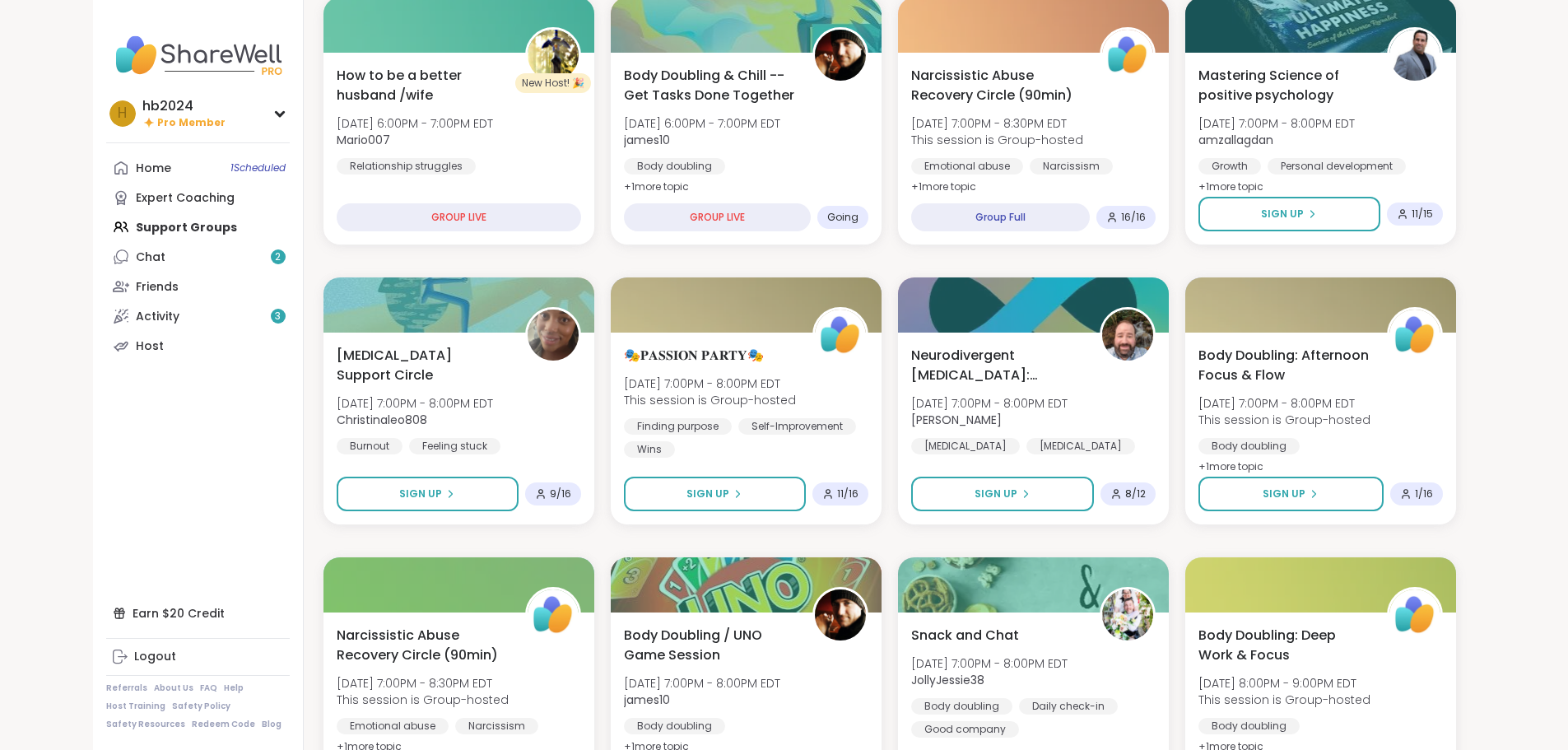
click at [831, 385] on span "Body Doubling: Afternoon Focus & Flow" at bounding box center [1283, 366] width 170 height 40
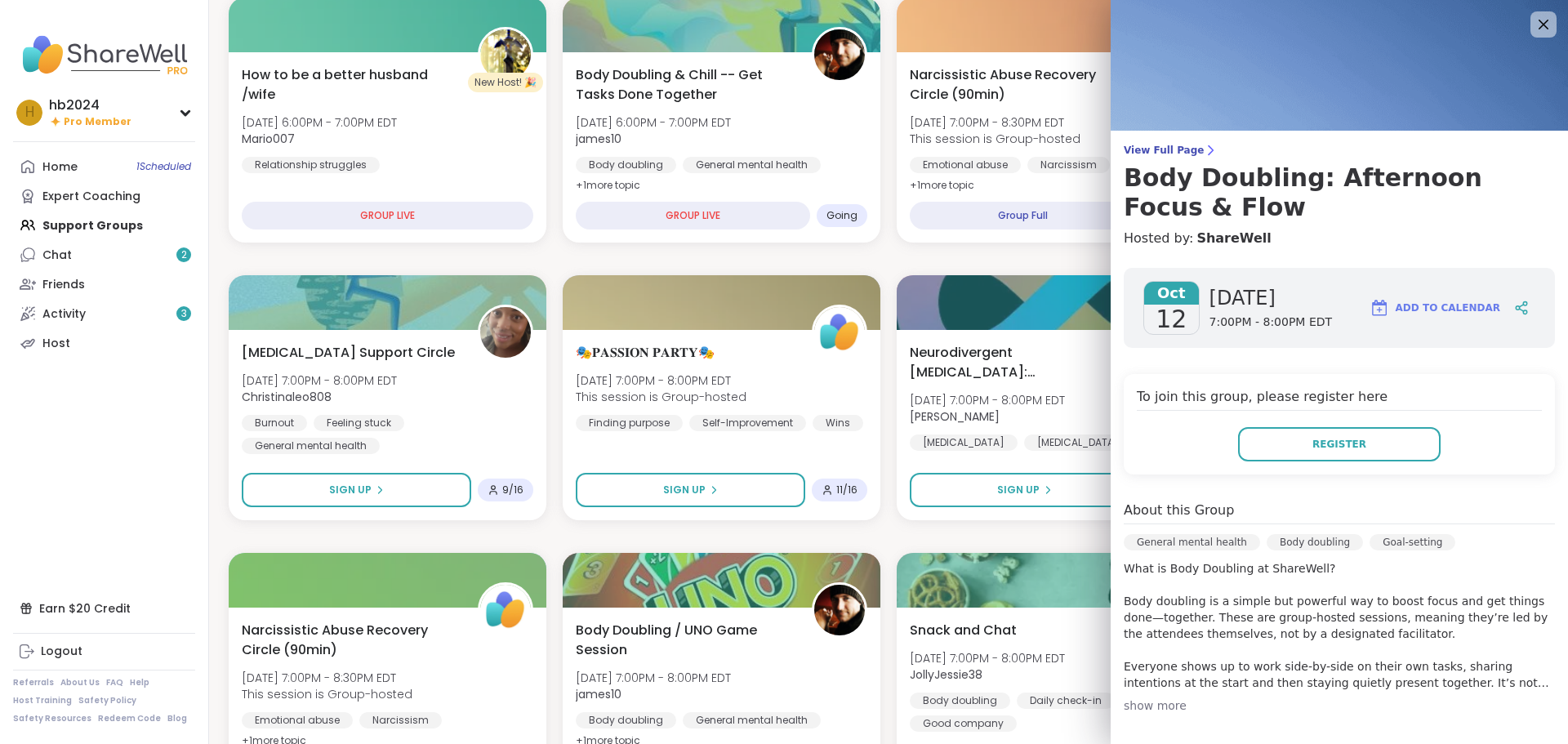
click at [825, 148] on span "View Full Page" at bounding box center [1339, 150] width 431 height 13
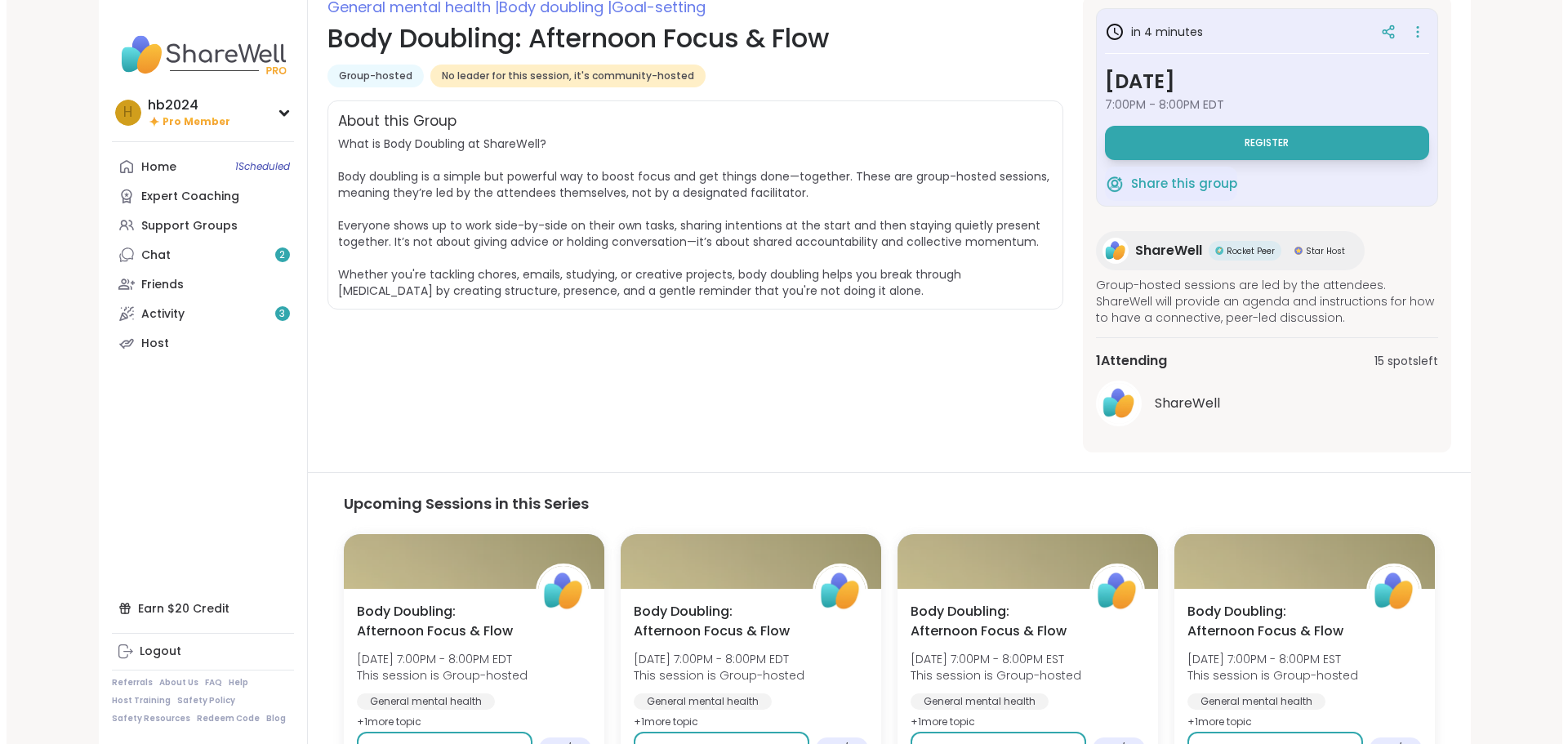
scroll to position [326, 0]
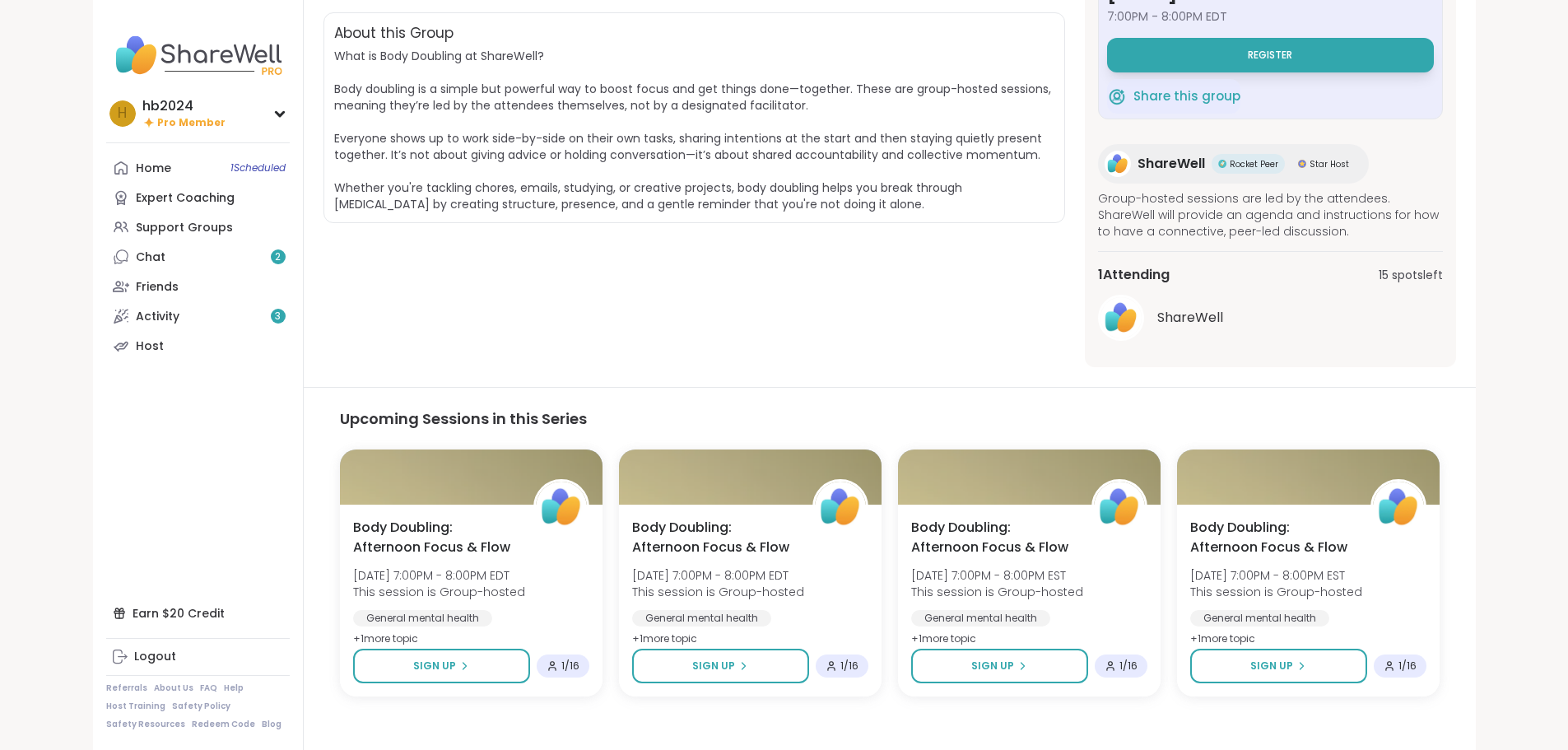
click at [831, 321] on img at bounding box center [1120, 317] width 41 height 41
click at [831, 64] on button "Register" at bounding box center [1269, 55] width 327 height 35
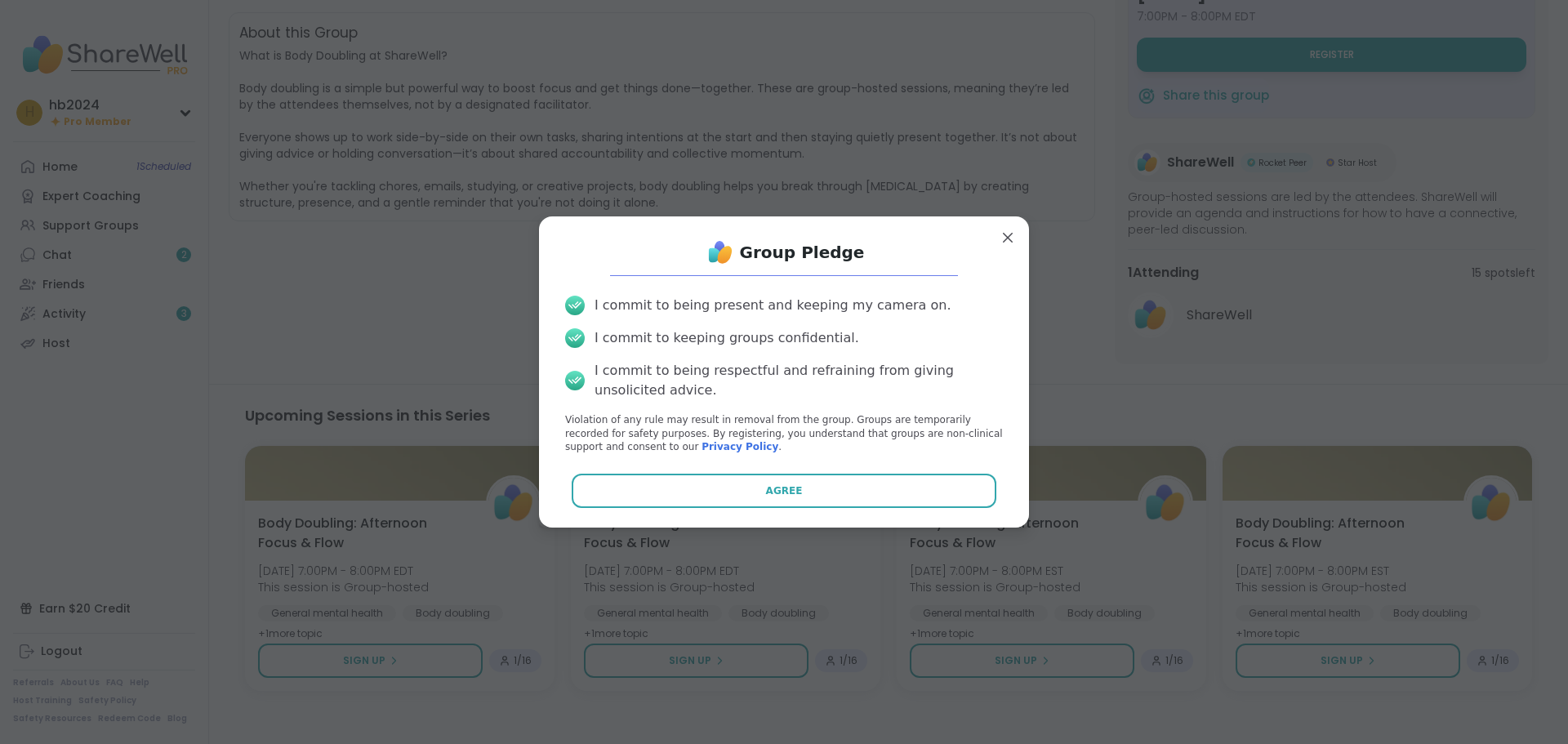
click at [737, 412] on button "Agree" at bounding box center [784, 491] width 425 height 35
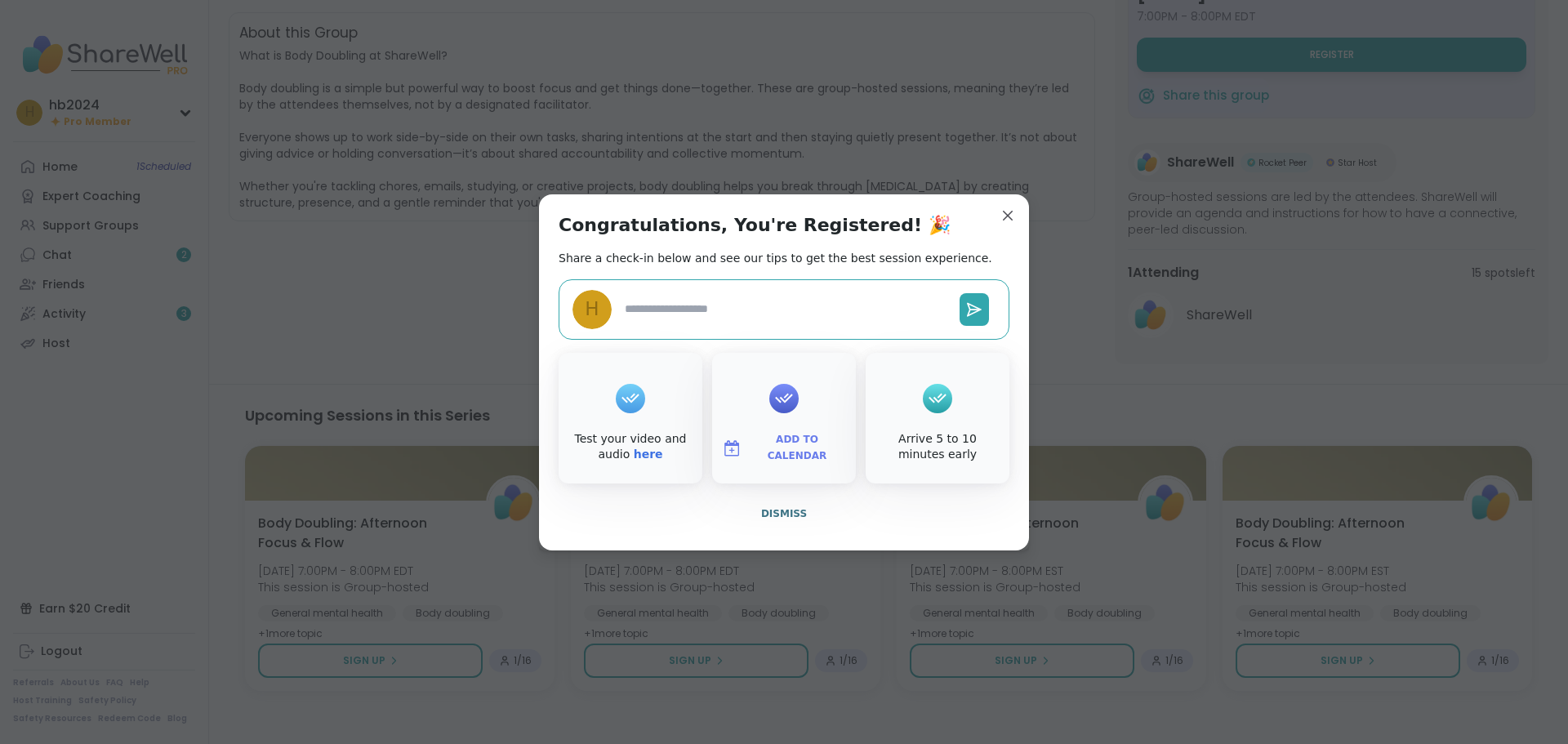
type textarea "*"
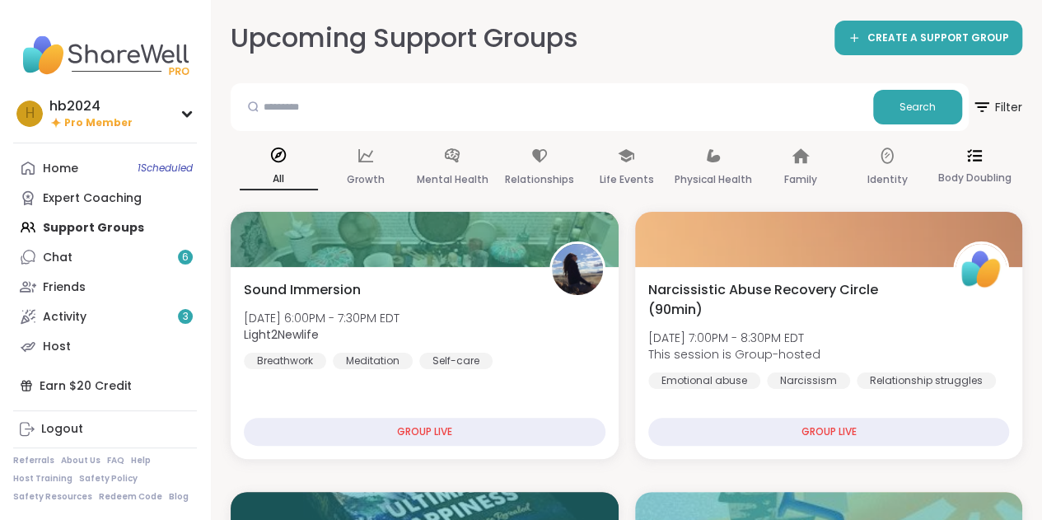
click at [972, 161] on icon at bounding box center [974, 155] width 15 height 15
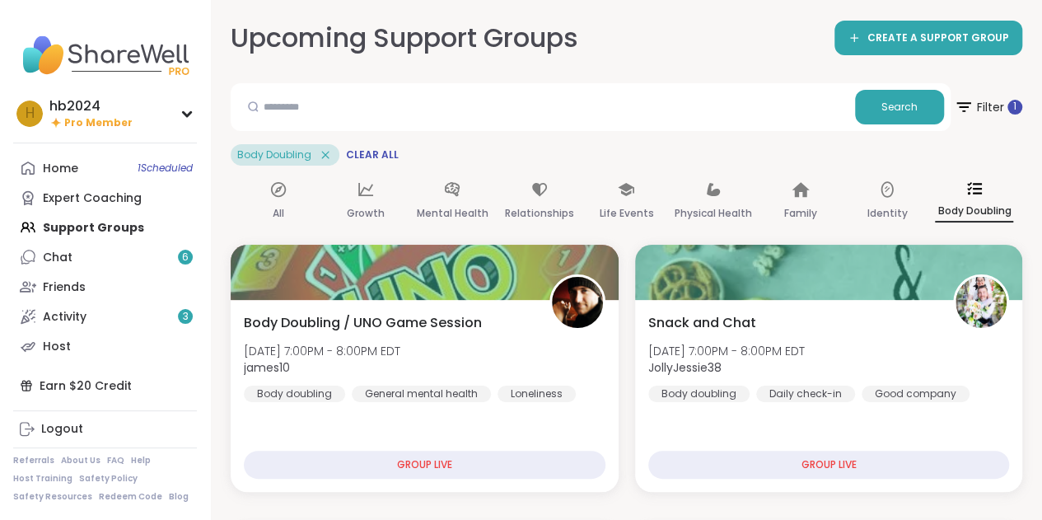
scroll to position [329, 0]
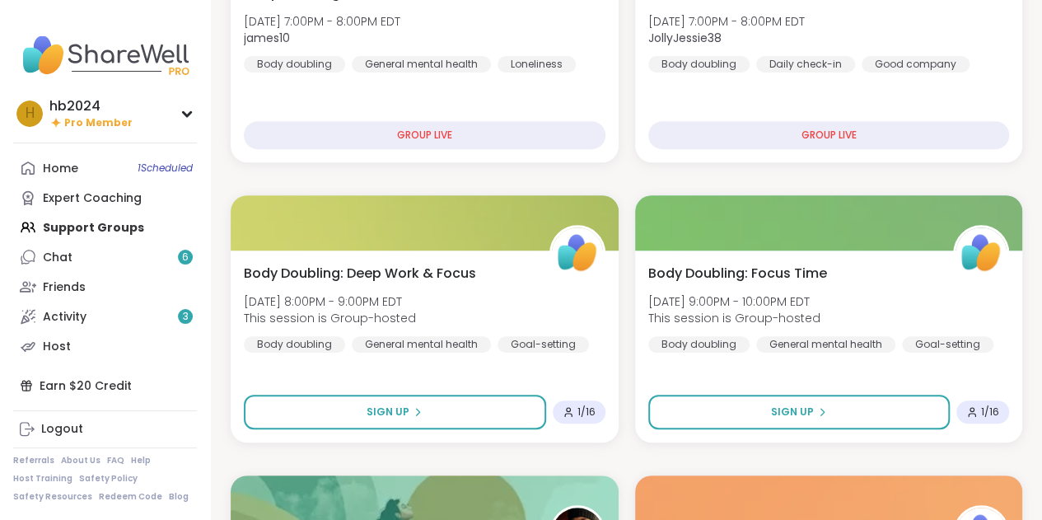
click at [77, 322] on div "Activity 3" at bounding box center [65, 317] width 44 height 16
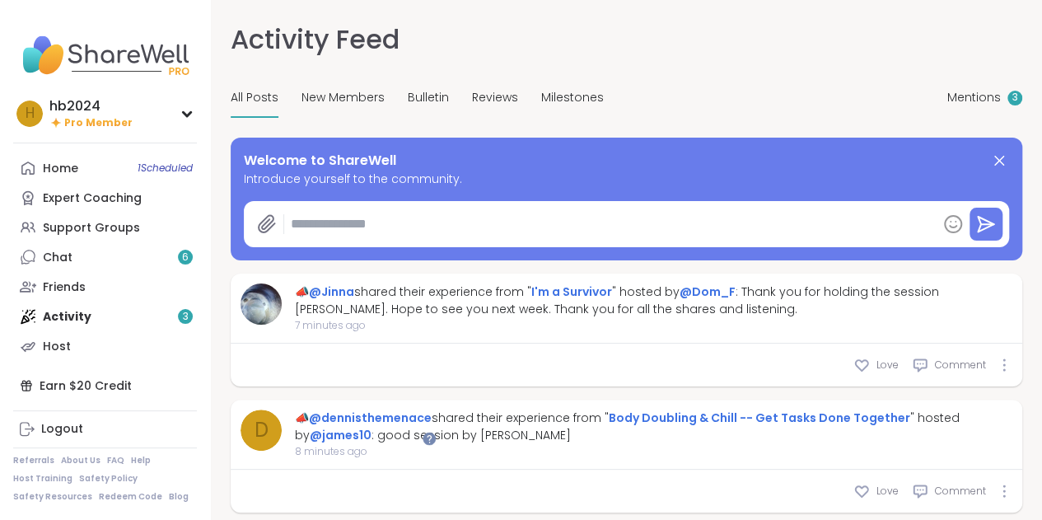
click at [93, 166] on link "Home 1 Scheduled" at bounding box center [105, 168] width 184 height 30
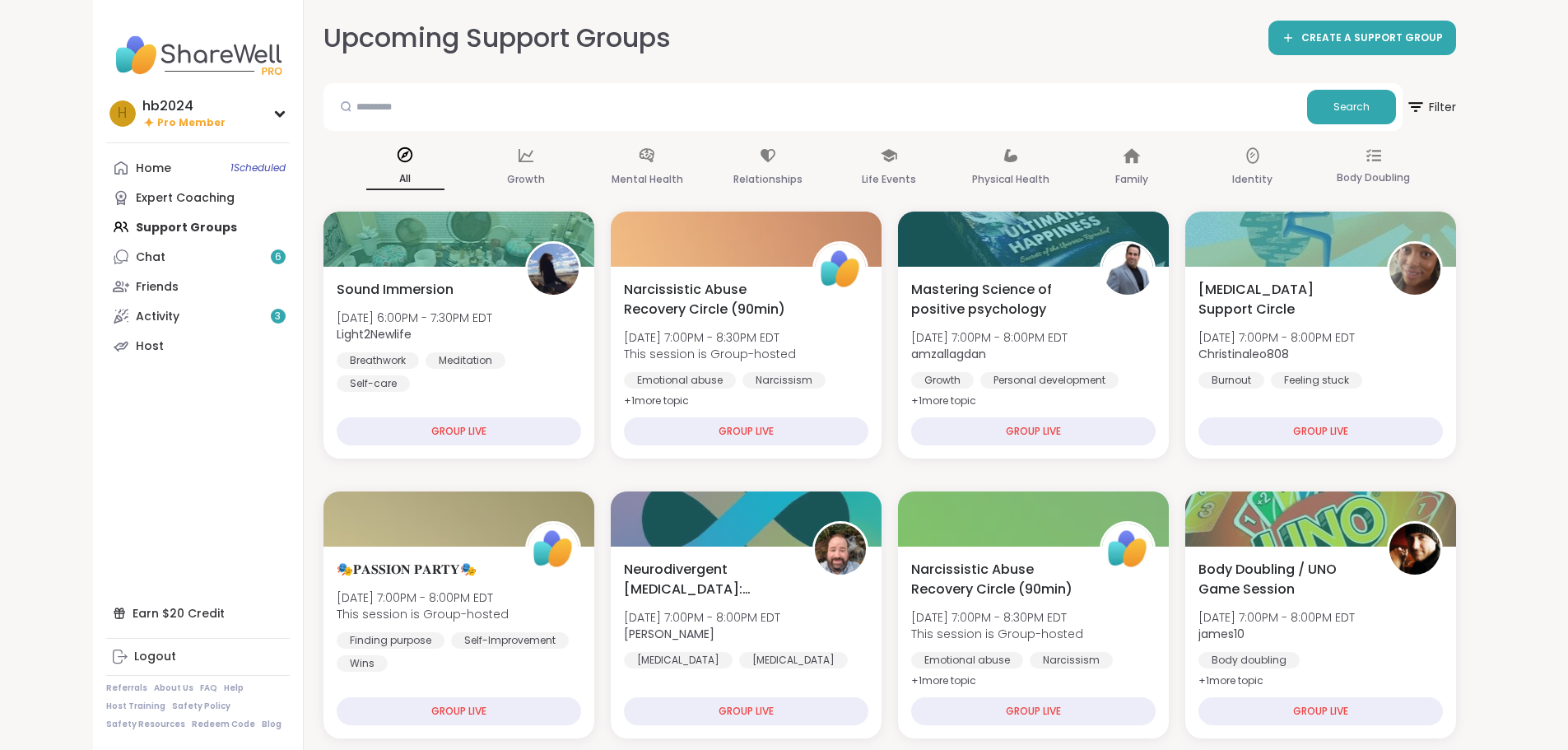
click at [136, 162] on div "Home 1 Scheduled" at bounding box center [153, 169] width 35 height 16
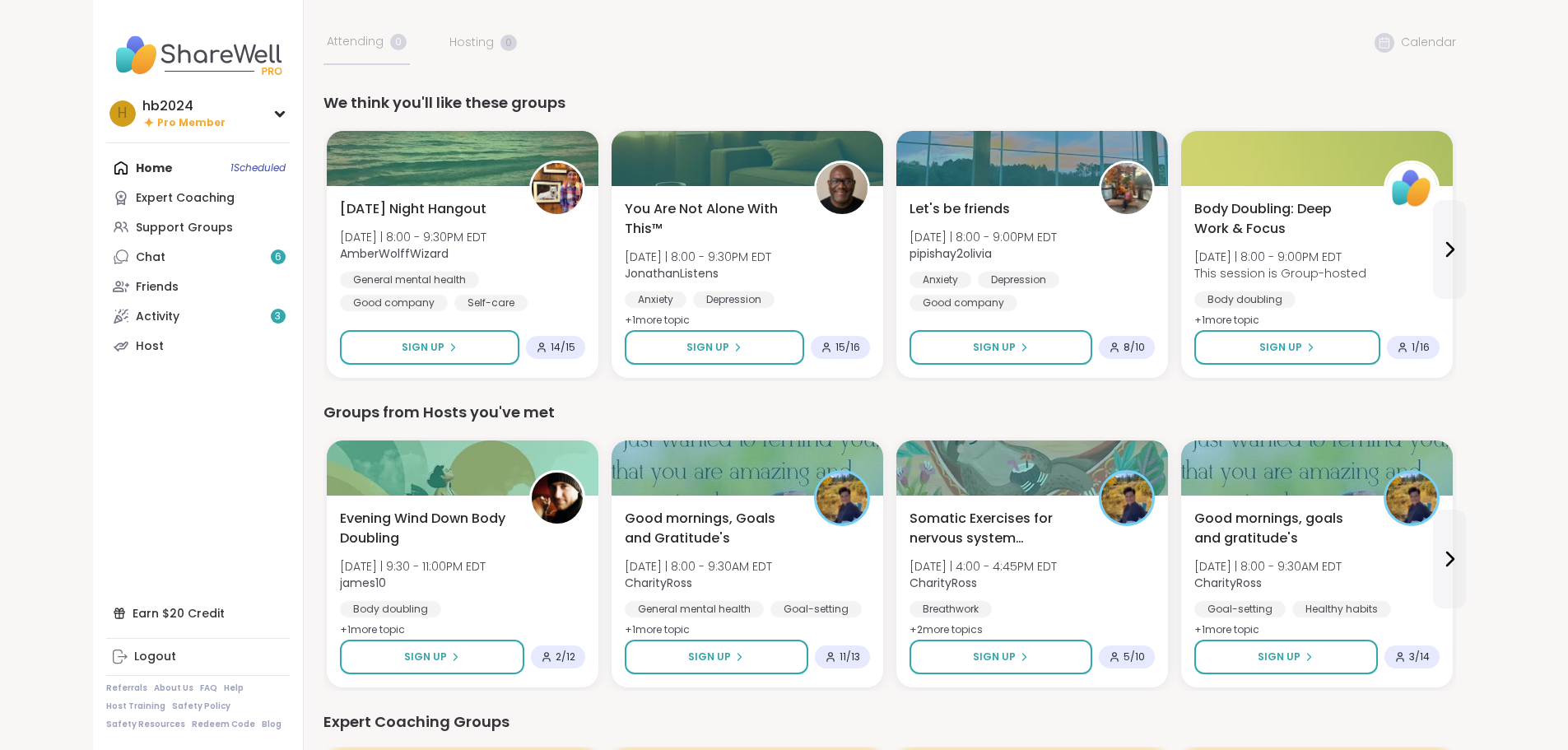
click at [166, 115] on div "h hb2024 Pro Member" at bounding box center [198, 113] width 184 height 39
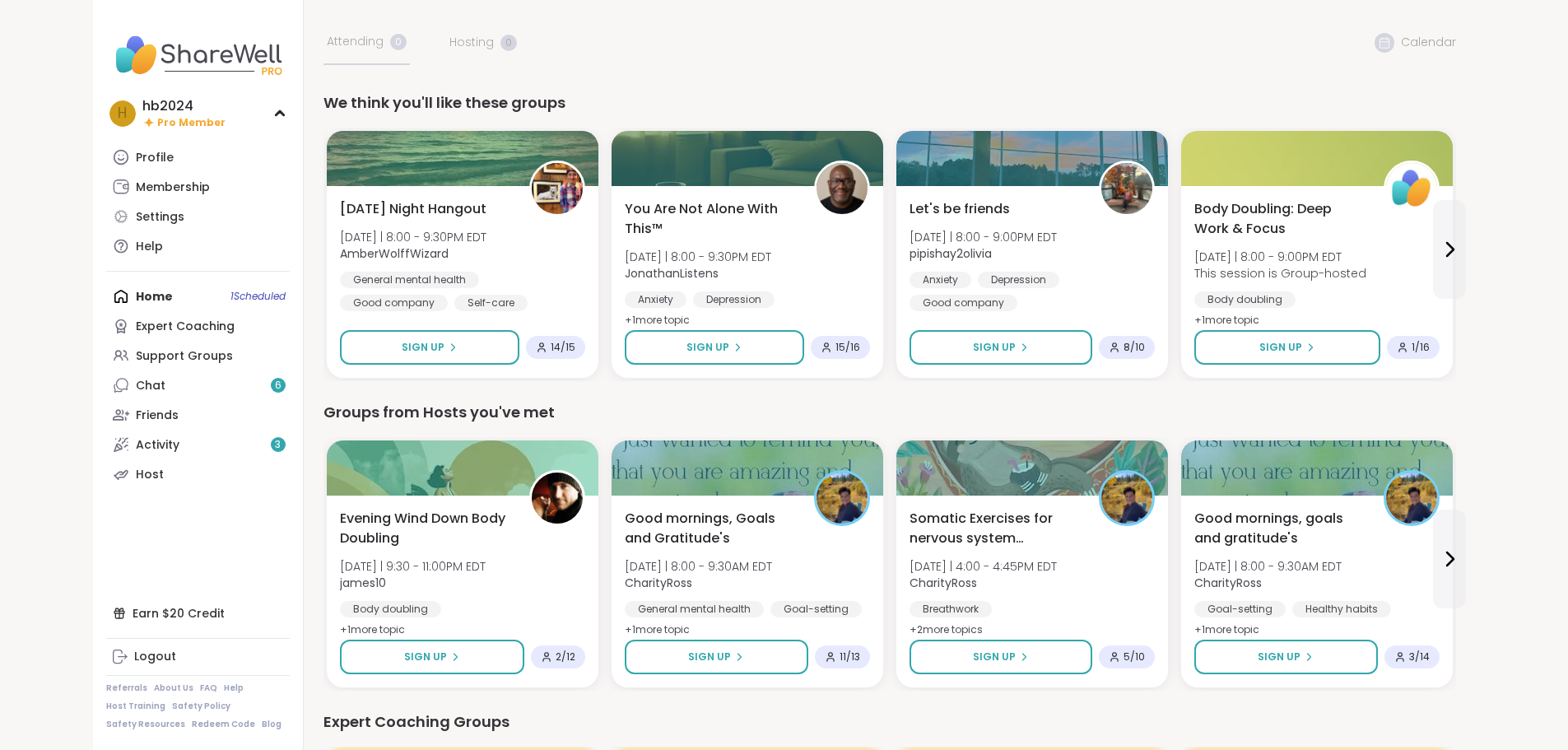
click at [166, 115] on div "h hb2024 Pro Member" at bounding box center [198, 113] width 184 height 39
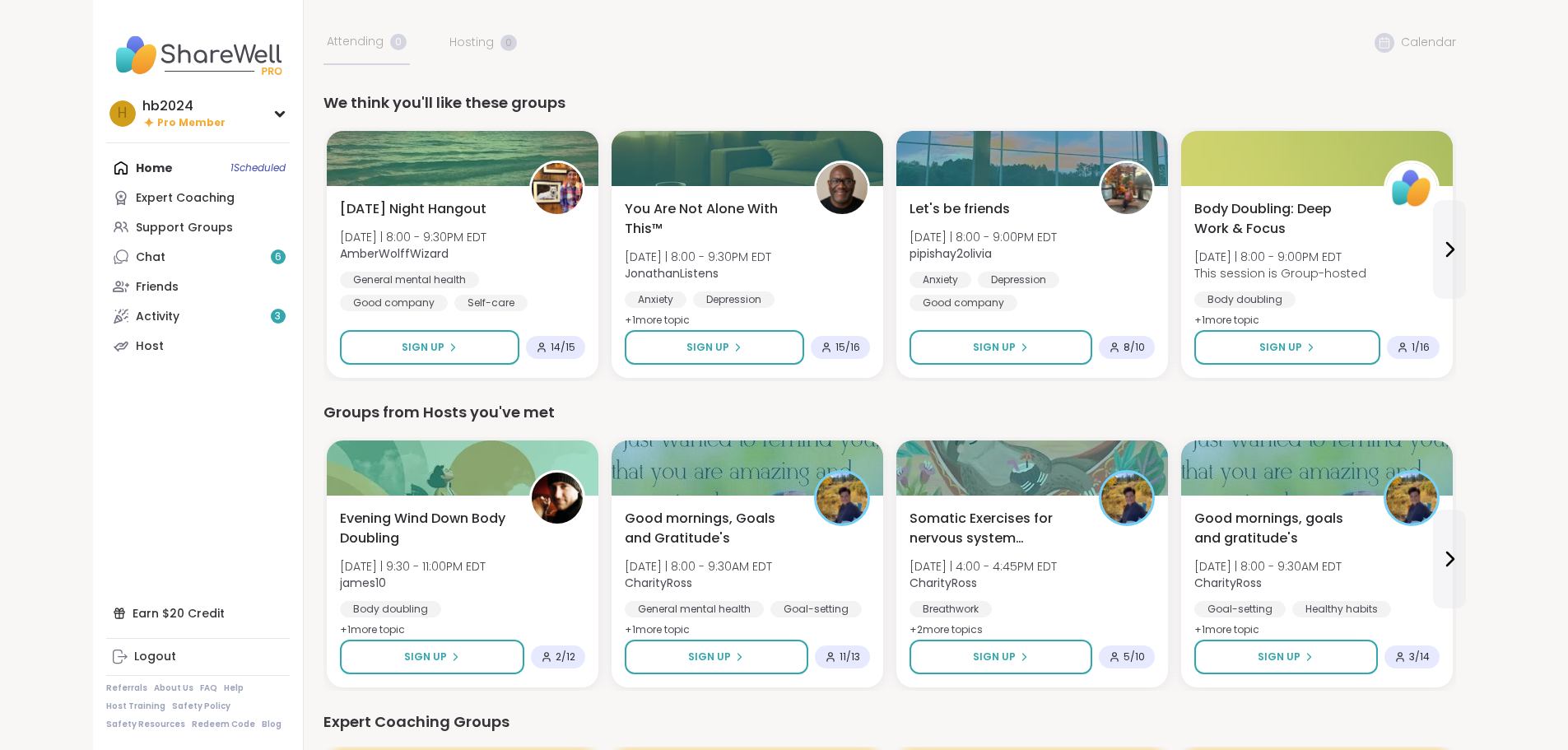
click at [106, 166] on div "Home 1 Scheduled Expert Coaching Support Groups Chat 6 Friends Activity 3 Host" at bounding box center [198, 256] width 184 height 207
click at [110, 50] on img at bounding box center [198, 55] width 184 height 58
drag, startPoint x: 153, startPoint y: 158, endPoint x: 153, endPoint y: 180, distance: 22.0
click at [151, 158] on div "Home 1 Scheduled Expert Coaching Support Groups Chat 6 Friends Activity 3 Host" at bounding box center [198, 256] width 184 height 207
click at [153, 180] on div "Home 1 Scheduled Expert Coaching Support Groups Chat 6 Friends Activity 3 Host" at bounding box center [198, 256] width 184 height 207
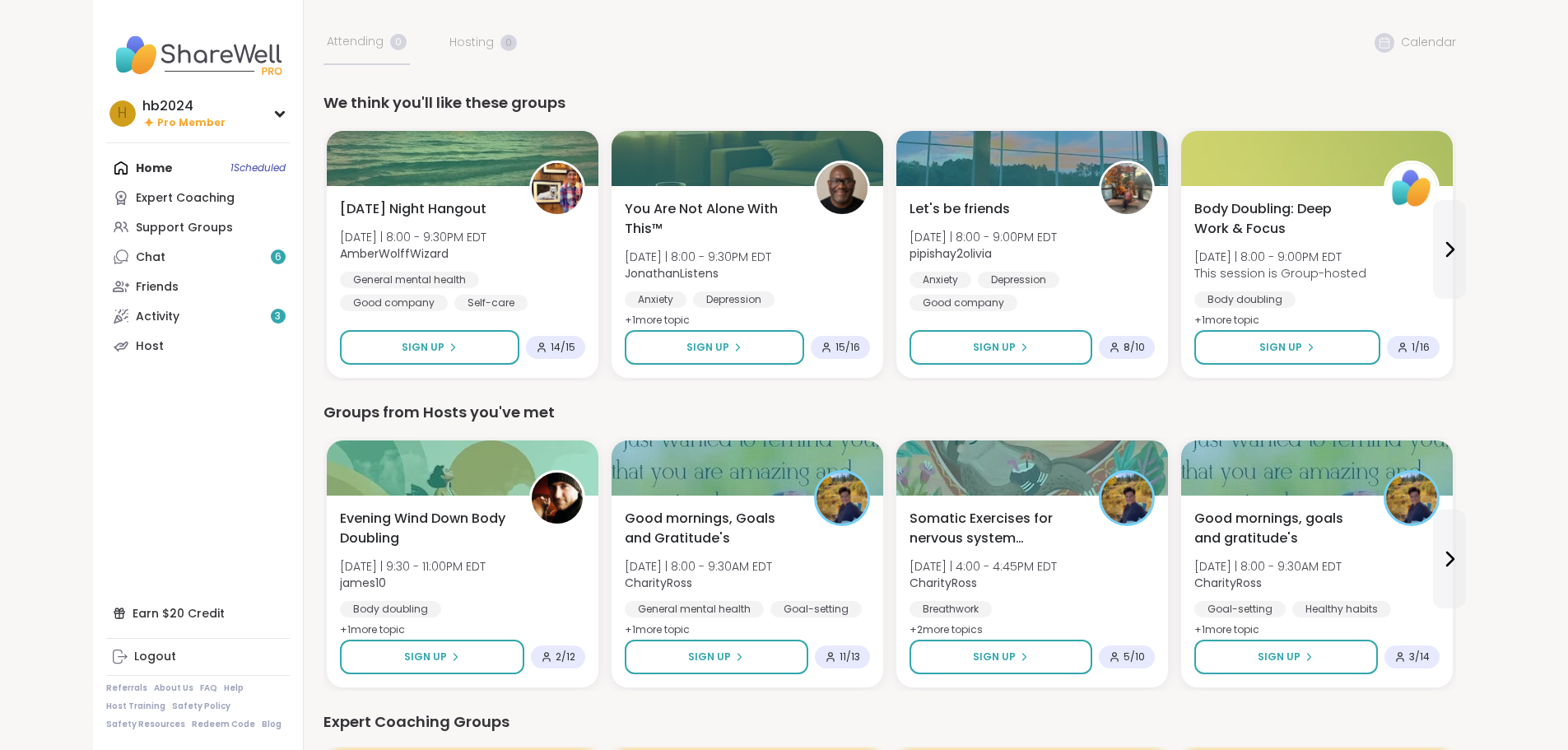
click at [106, 173] on div "Home 1 Scheduled Expert Coaching Support Groups Chat 6 Friends Activity 3 Host" at bounding box center [198, 256] width 184 height 207
click at [166, 170] on div "Home 1 Scheduled Expert Coaching Support Groups Chat 6 Friends Activity 3 Host" at bounding box center [198, 256] width 184 height 207
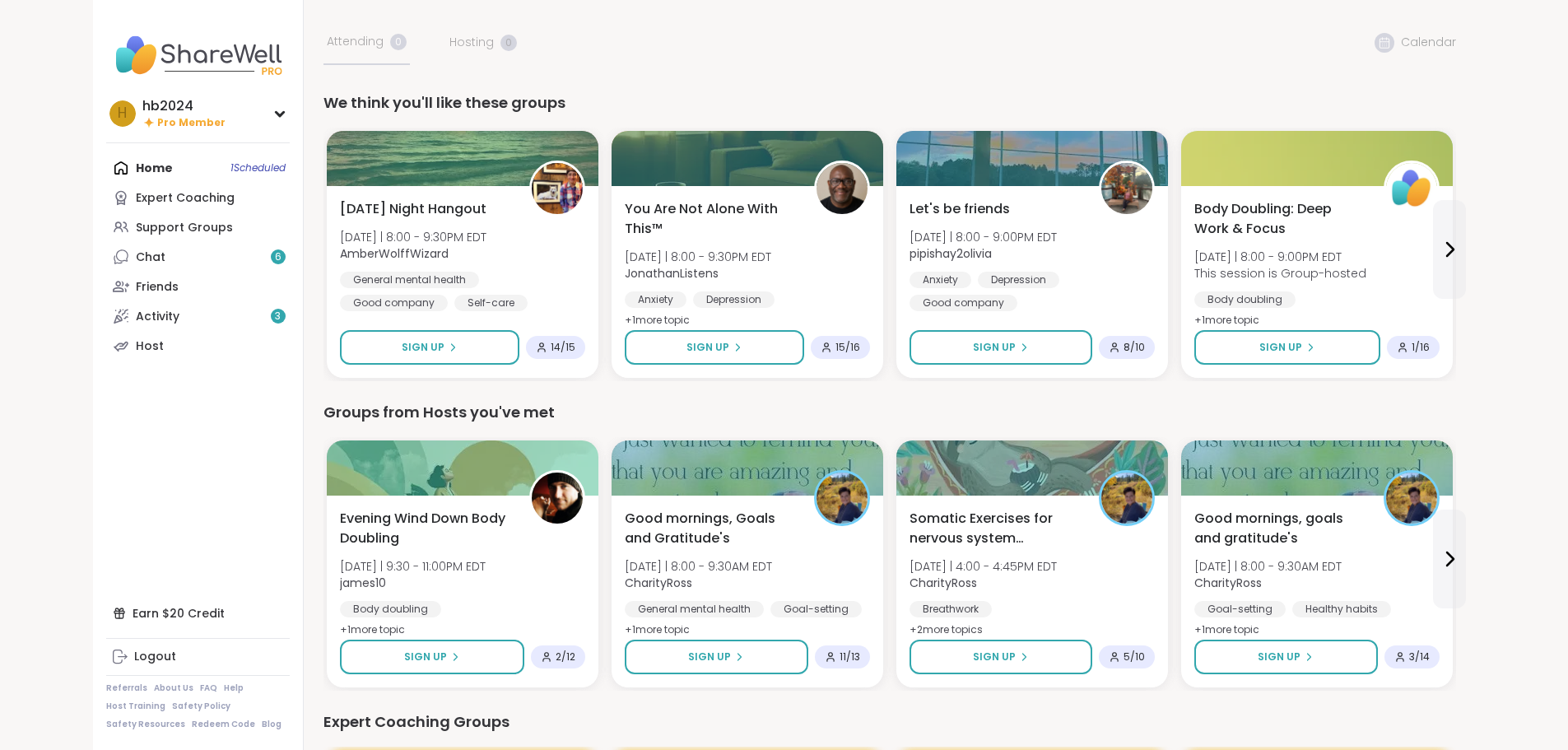
click at [106, 43] on img at bounding box center [198, 55] width 184 height 58
click at [106, 243] on link "Chat 6" at bounding box center [198, 257] width 184 height 30
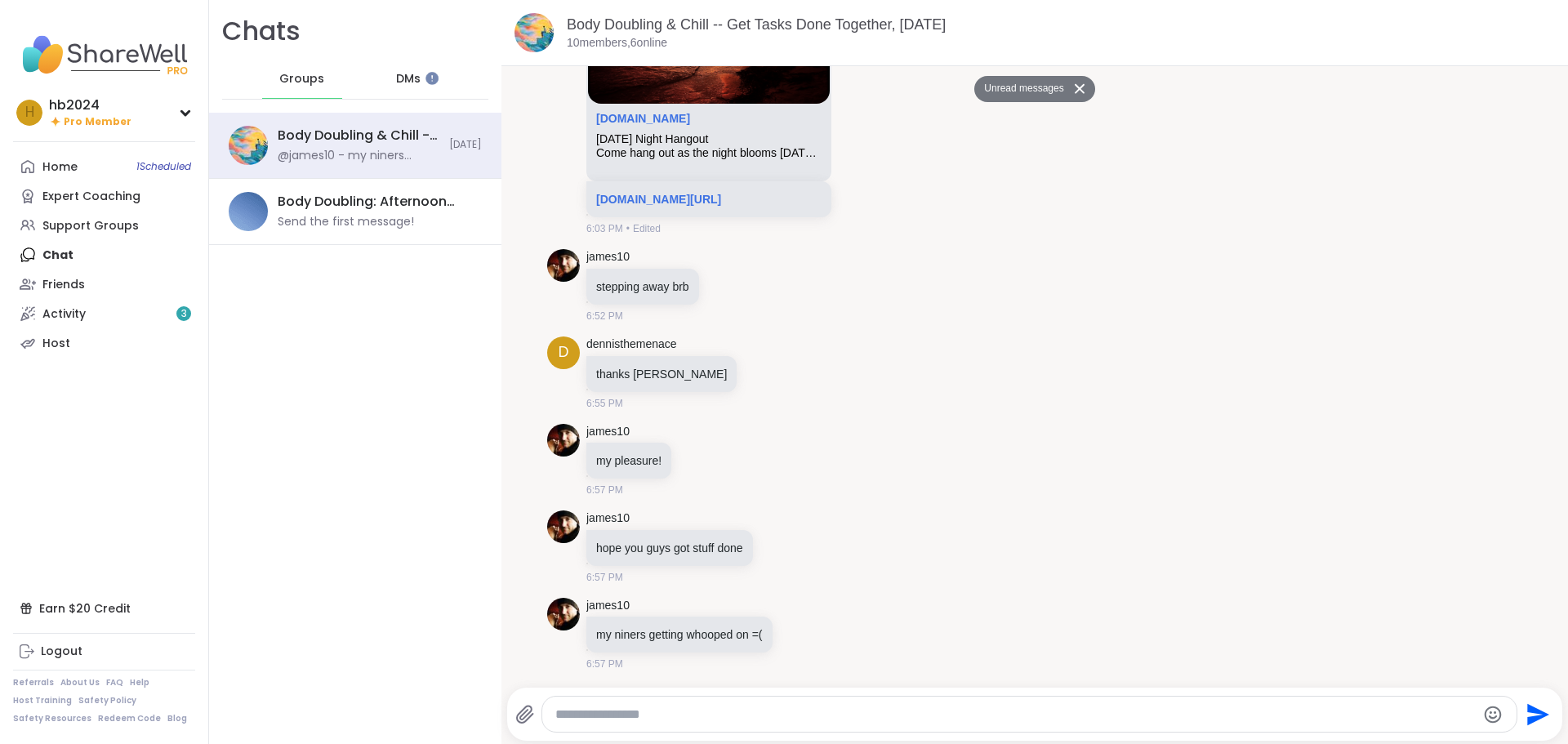
click at [392, 223] on div "Send the first message!" at bounding box center [346, 222] width 137 height 16
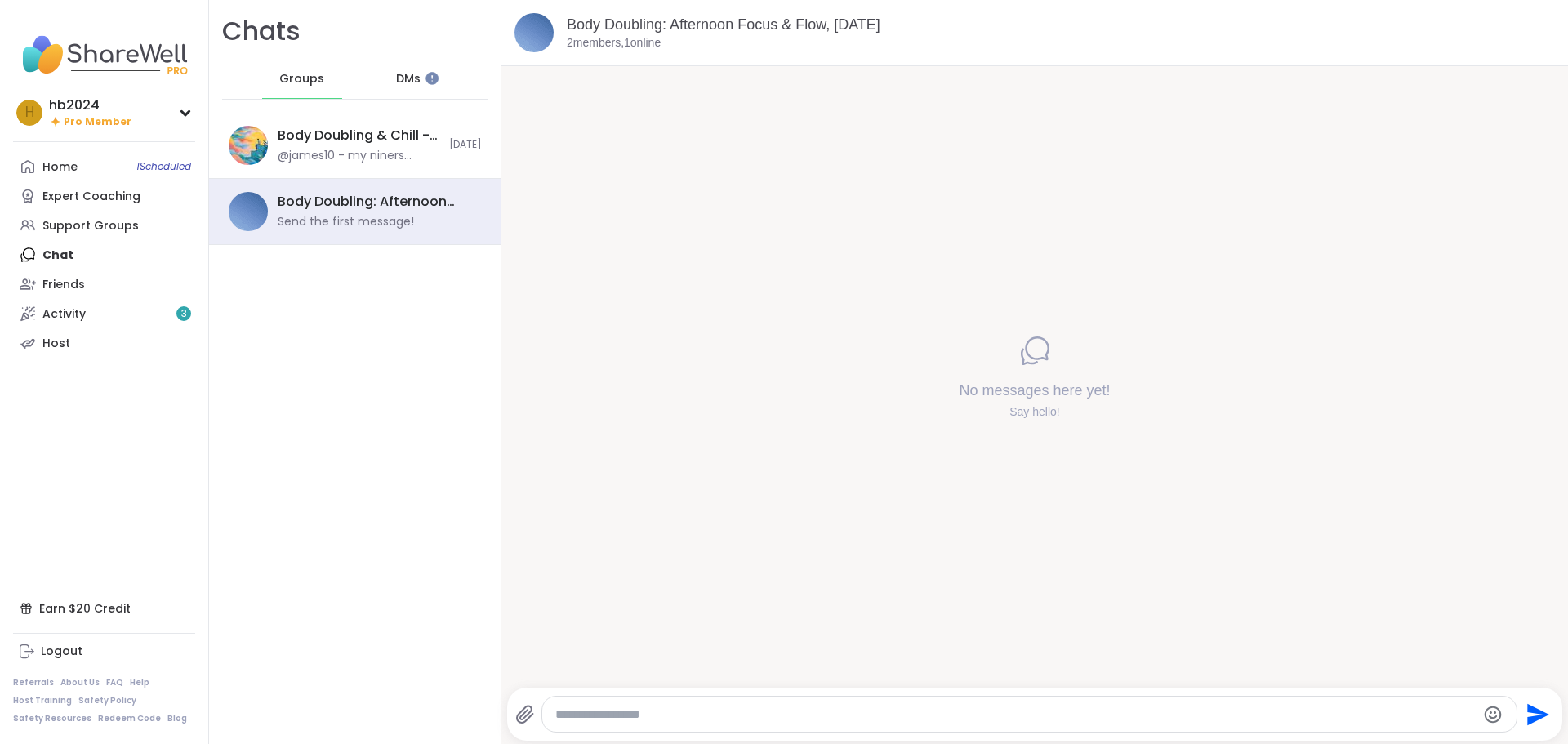
click at [654, 28] on link "Body Doubling: Afternoon Focus & Flow, [DATE]" at bounding box center [723, 24] width 313 height 16
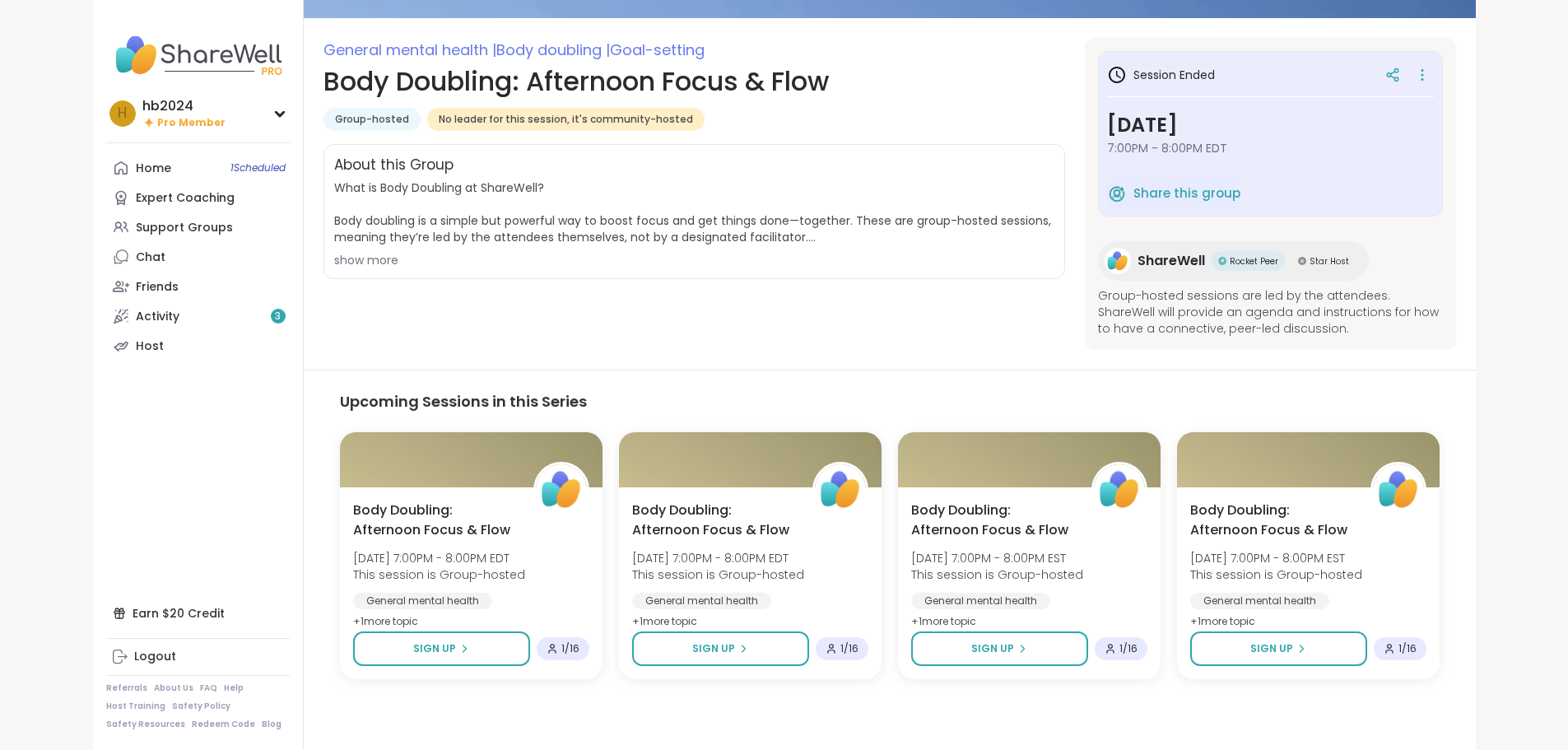
scroll to position [199, 0]
